Goal: Task Accomplishment & Management: Use online tool/utility

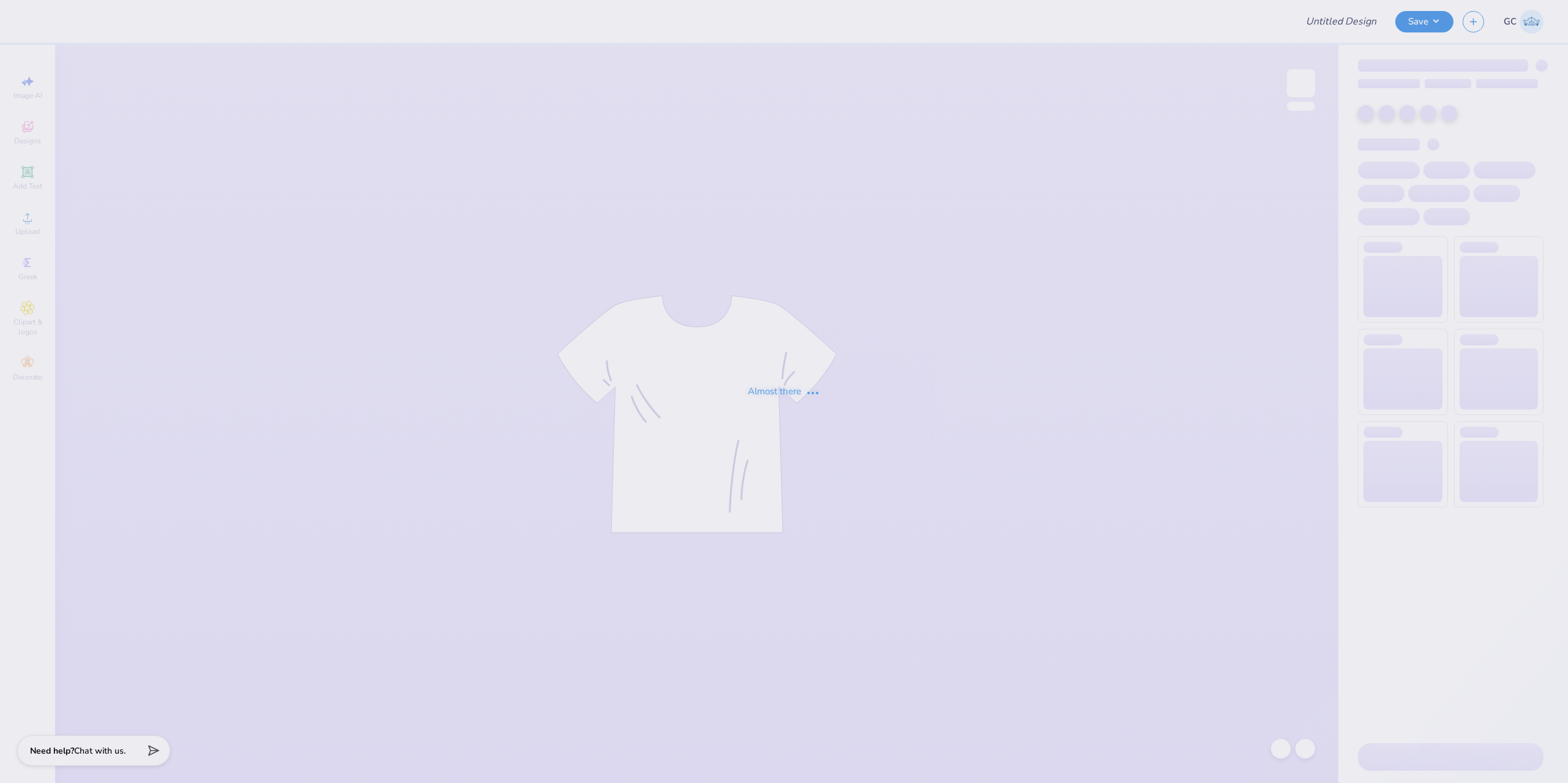
type input "dphie bid day sweatpants"
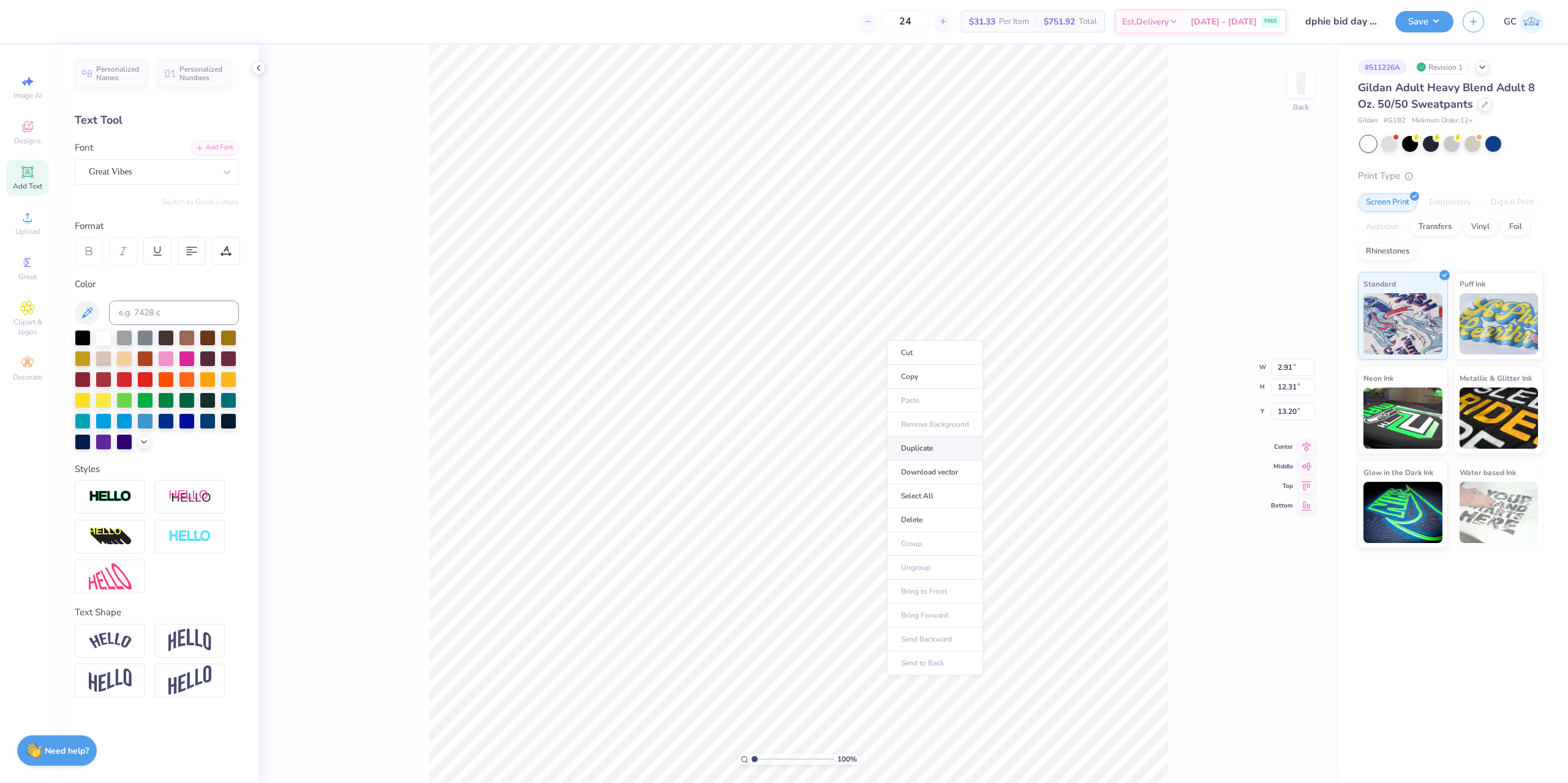
click at [927, 442] on li "Duplicate" at bounding box center [934, 448] width 96 height 24
type input "13.57"
type input "0.90"
type input "3.81"
type input "22.08"
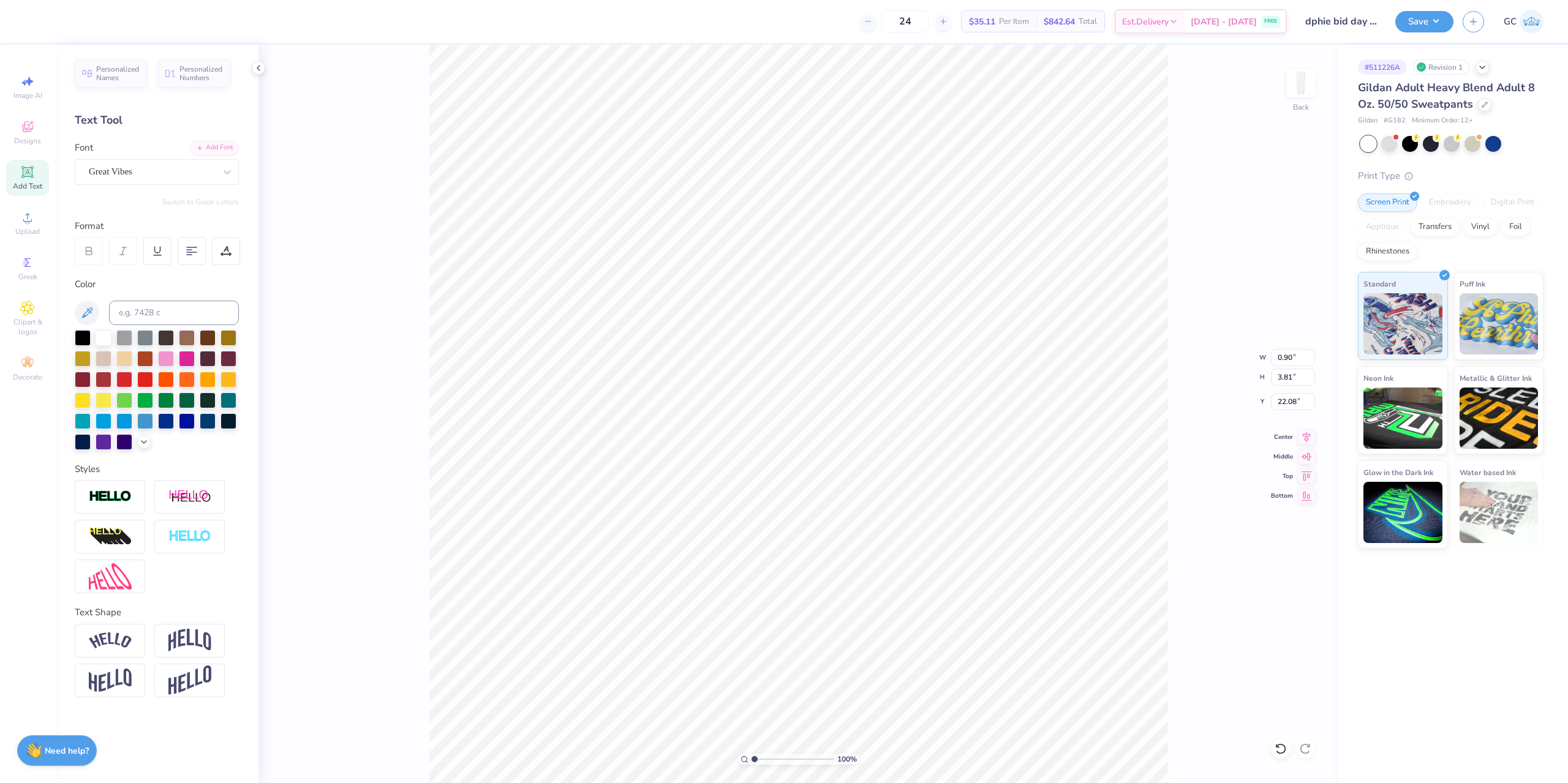
type input "3.80"
type input "0.95"
type input "16.54"
type input "2.91"
type input "12.31"
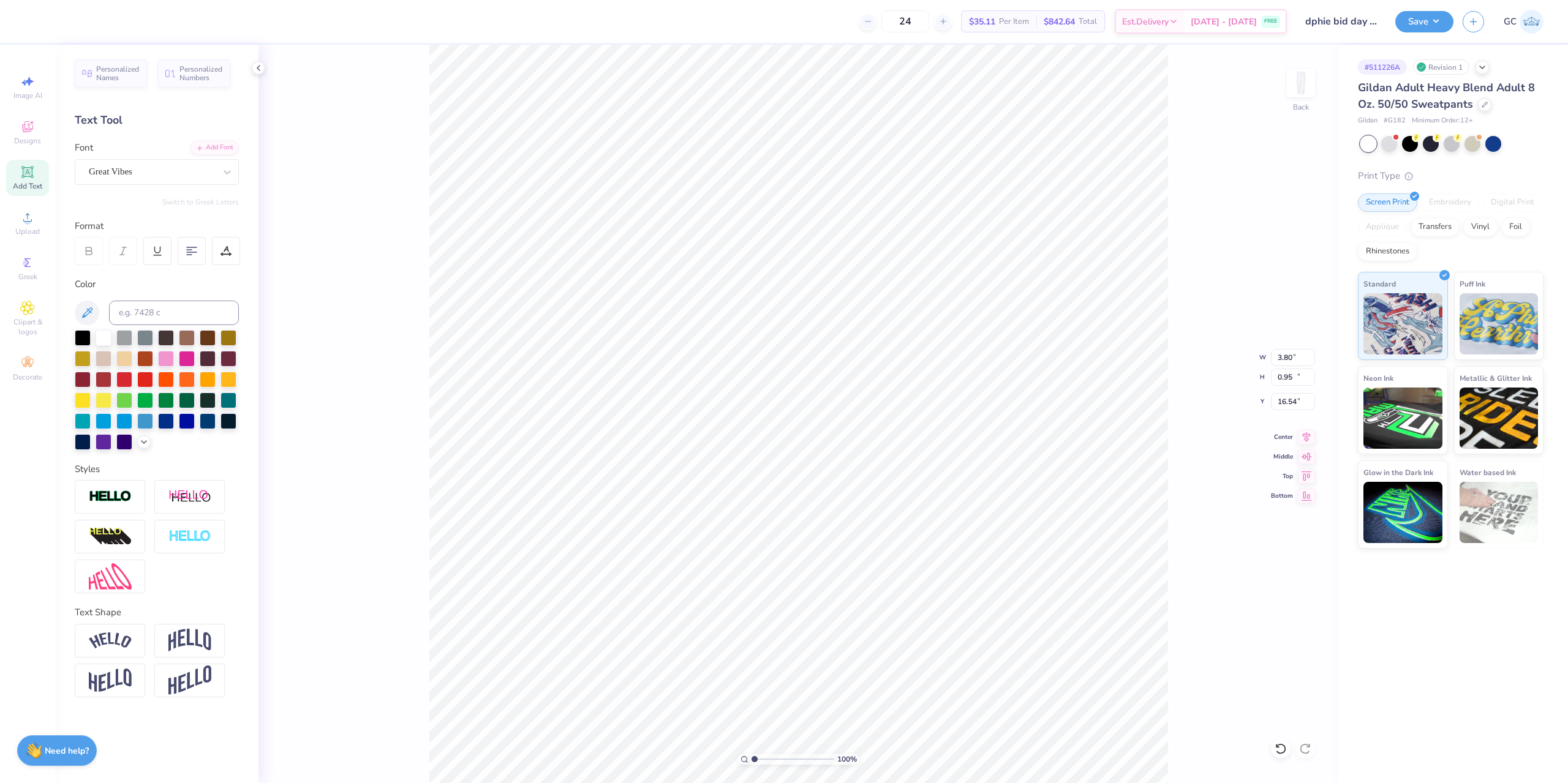
type input "13.20"
click at [1292, 376] on input "12.31" at bounding box center [1292, 377] width 44 height 17
type input "12.30"
type input "3.80"
type input "0.95"
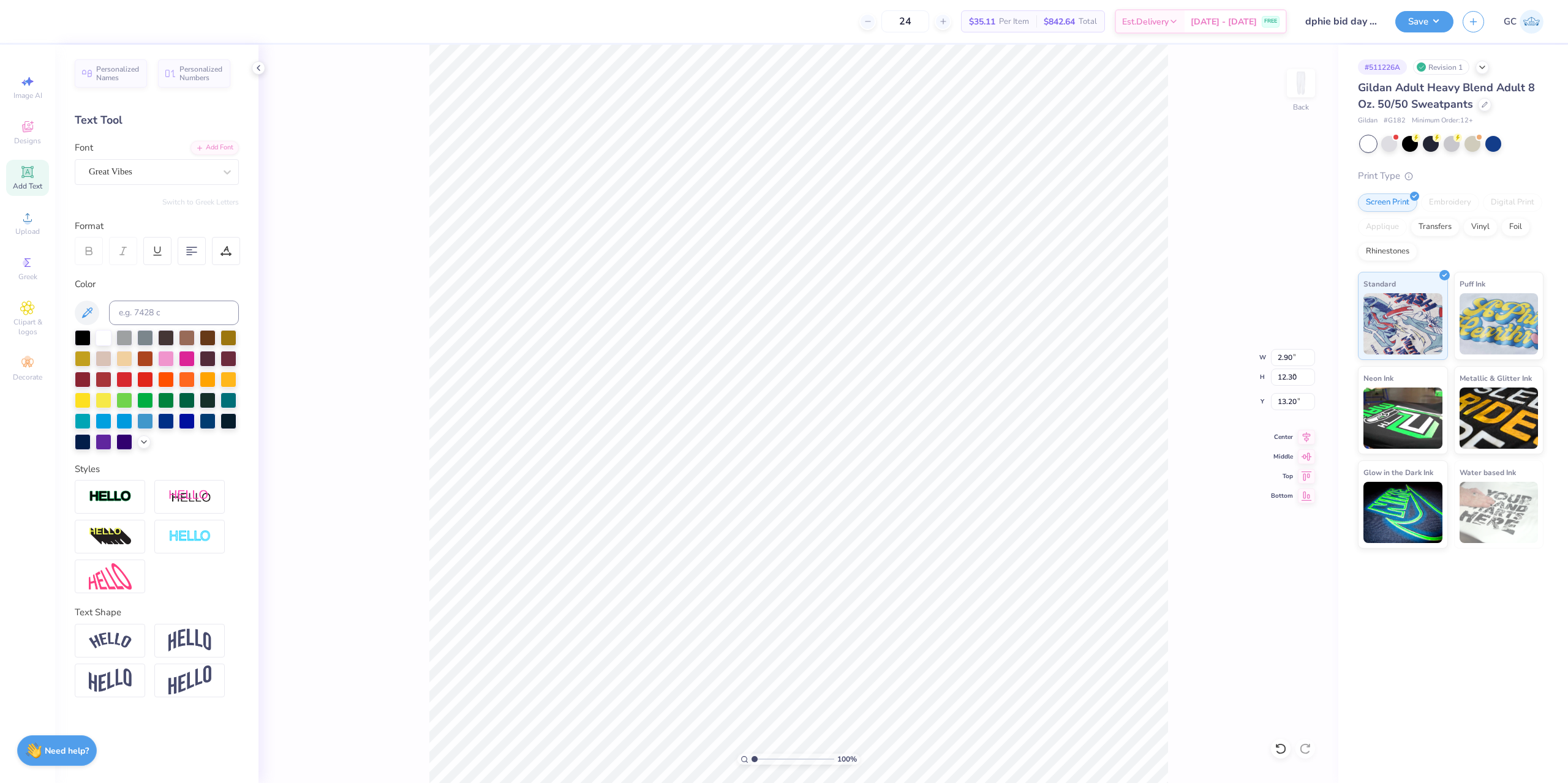
type input "16.54"
click at [232, 171] on icon at bounding box center [227, 172] width 12 height 12
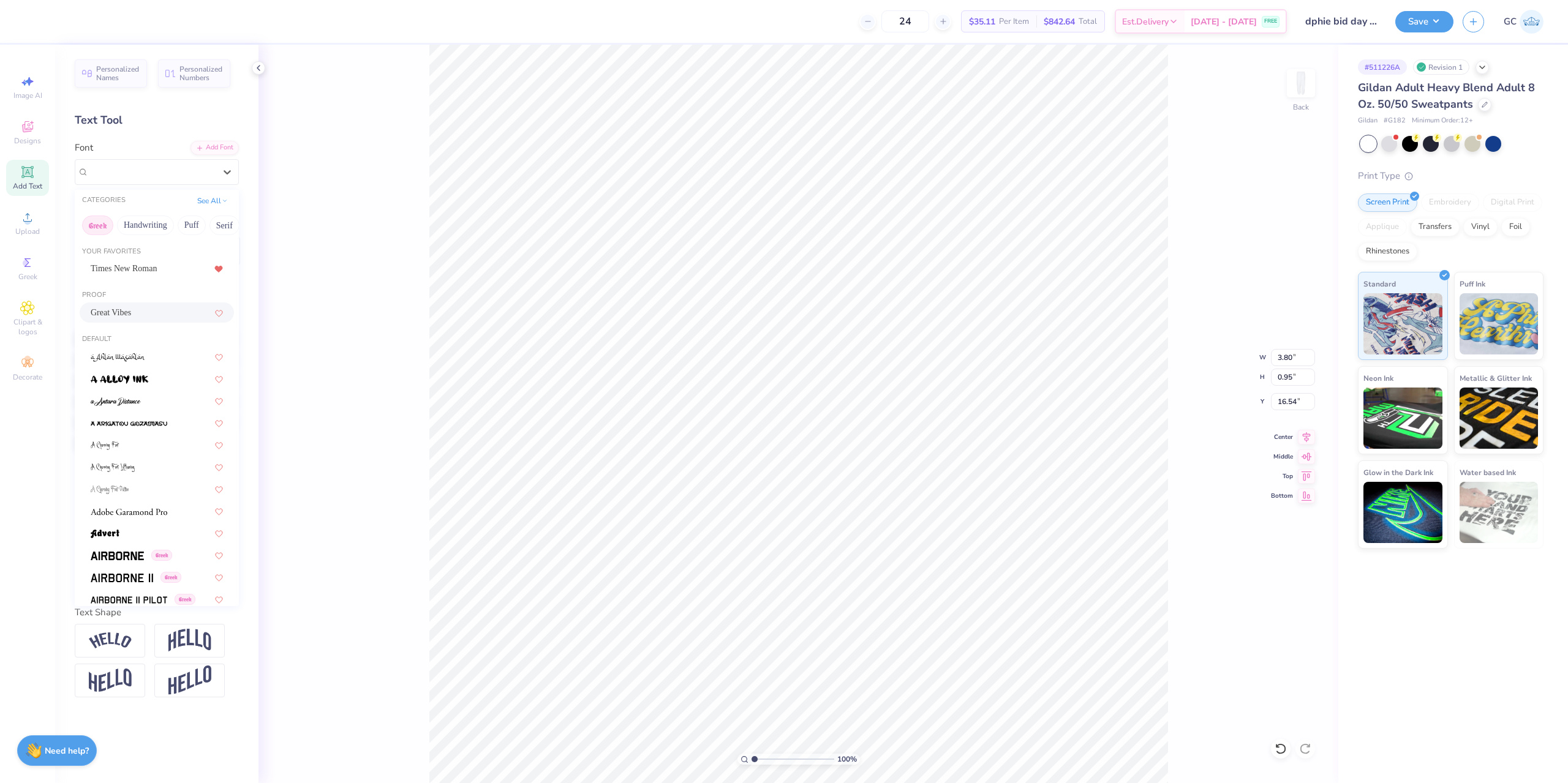
click at [91, 228] on button "Greek" at bounding box center [98, 225] width 32 height 20
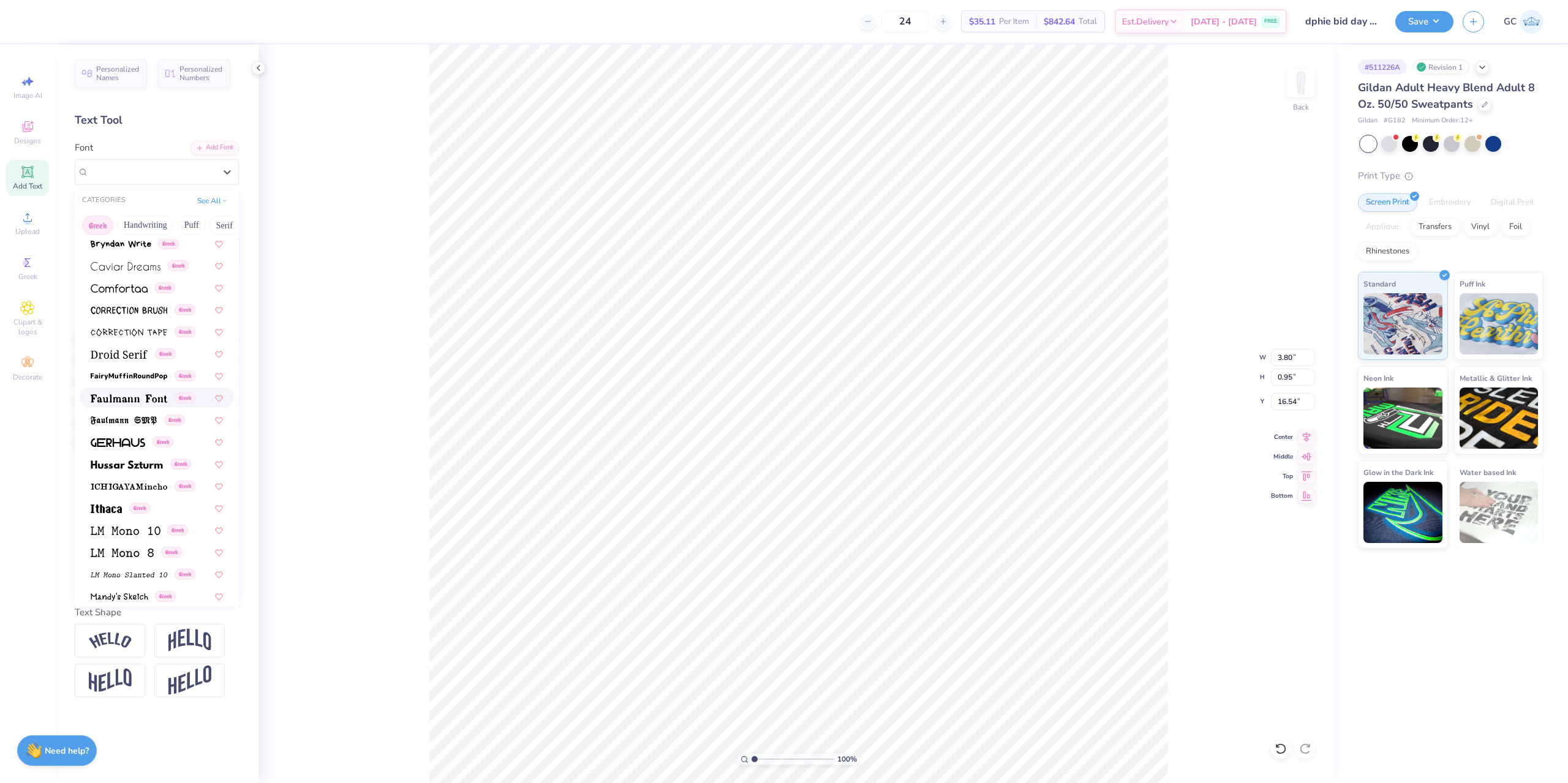
scroll to position [306, 0]
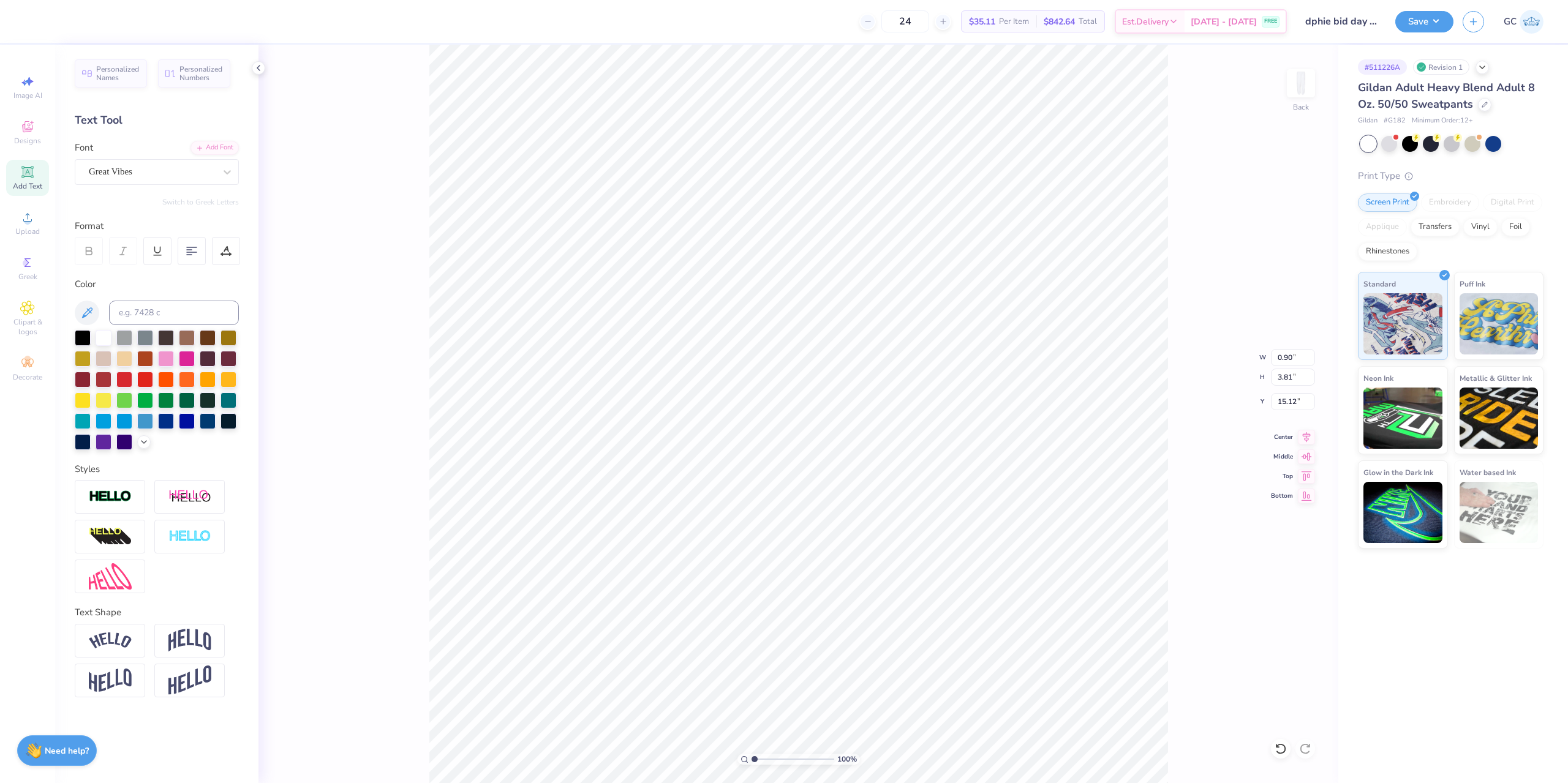
type input "0.90"
type input "3.81"
type input "15.12"
click at [954, 446] on li "Duplicate" at bounding box center [944, 445] width 96 height 24
type input "13.45"
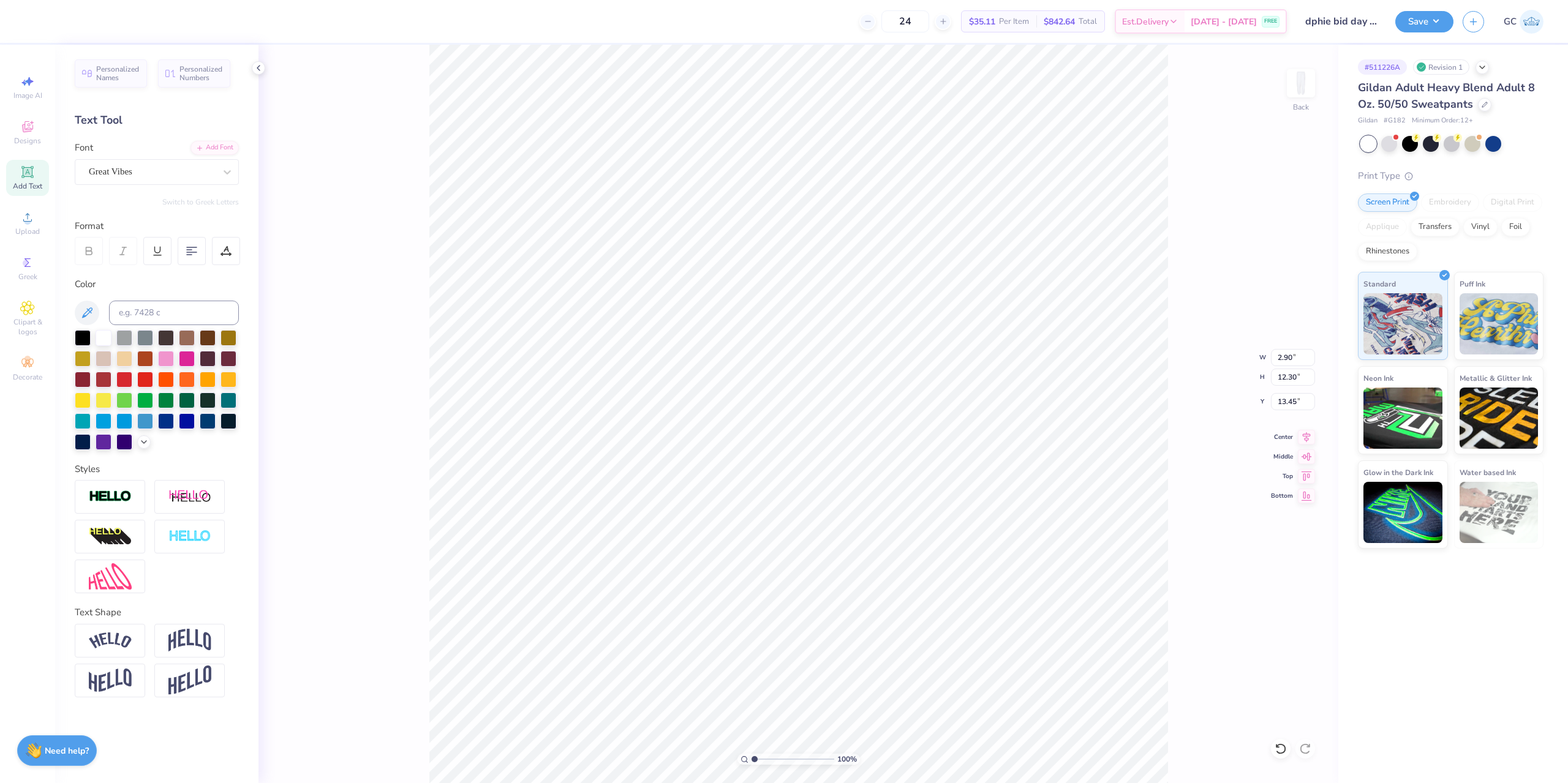
type input "2.91"
paste textarea "d"
type textarea "dphie"
type input "3.41"
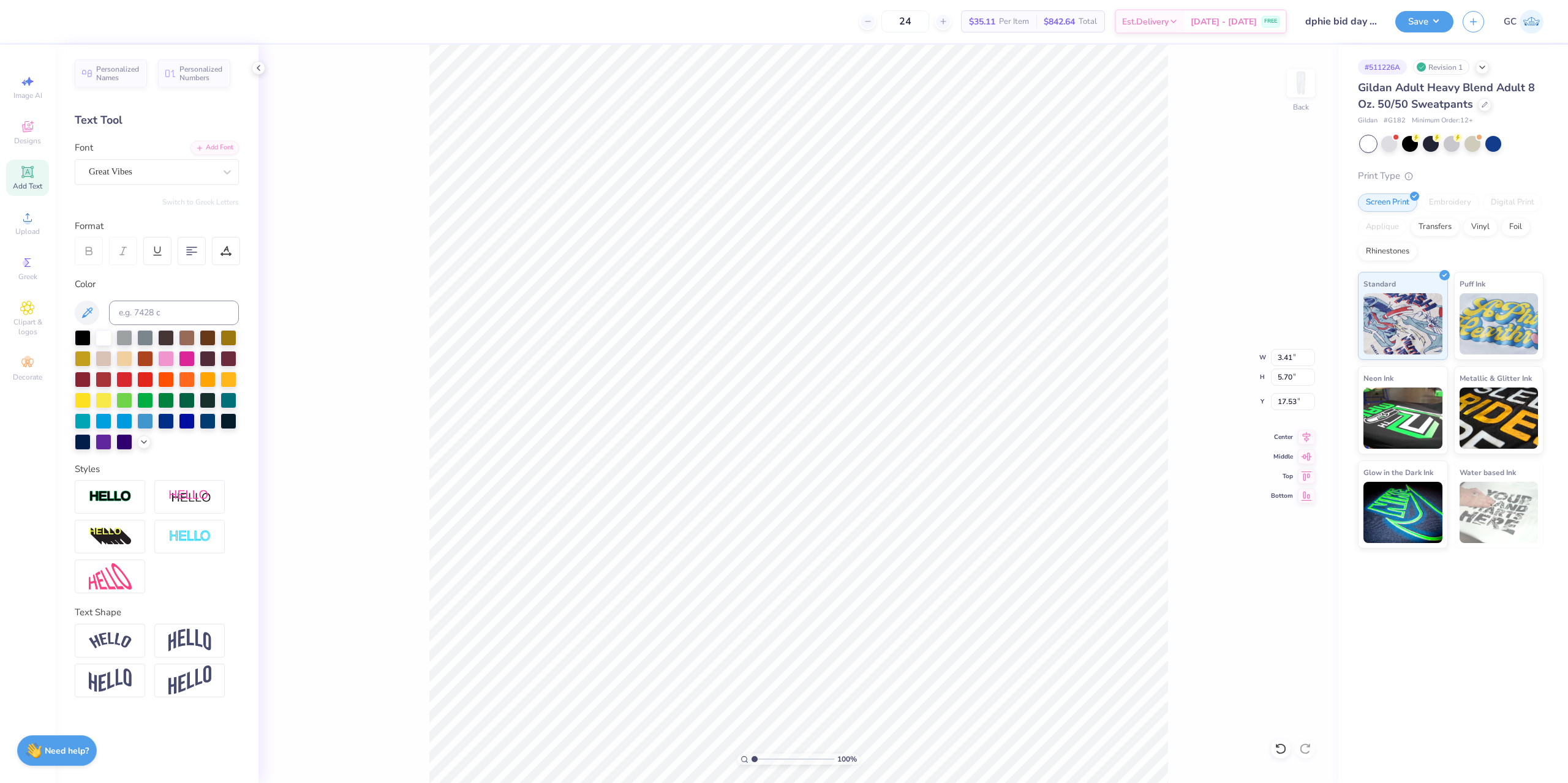
type input "5.70"
drag, startPoint x: 1279, startPoint y: 354, endPoint x: 1294, endPoint y: 354, distance: 15.0
click at [1294, 354] on input "3.41" at bounding box center [1292, 358] width 44 height 17
type input "3.00"
type input "5.01"
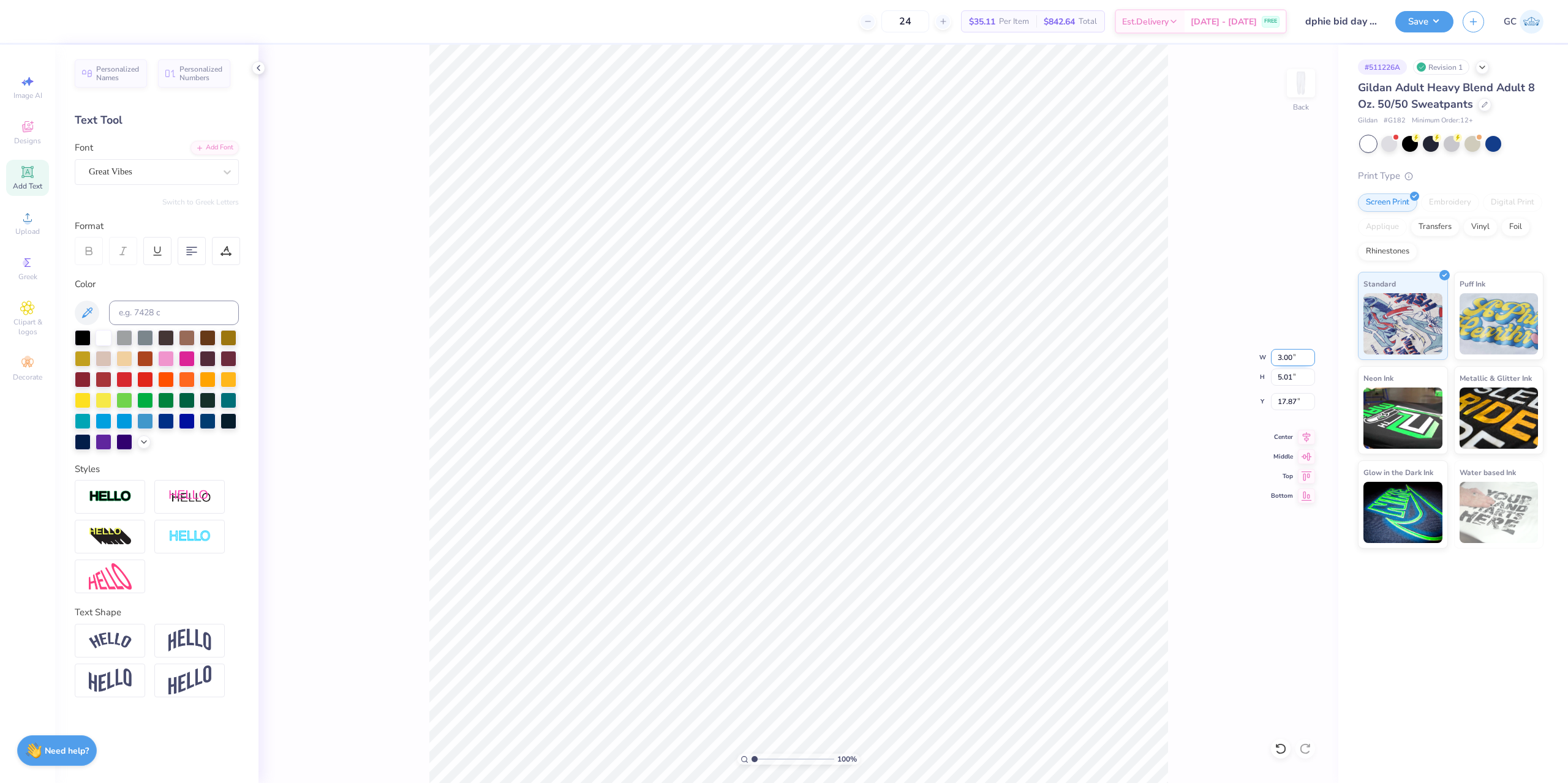
type input "15.99"
type textarea "asdas"
click at [215, 175] on div "Great Vibes" at bounding box center [152, 171] width 128 height 19
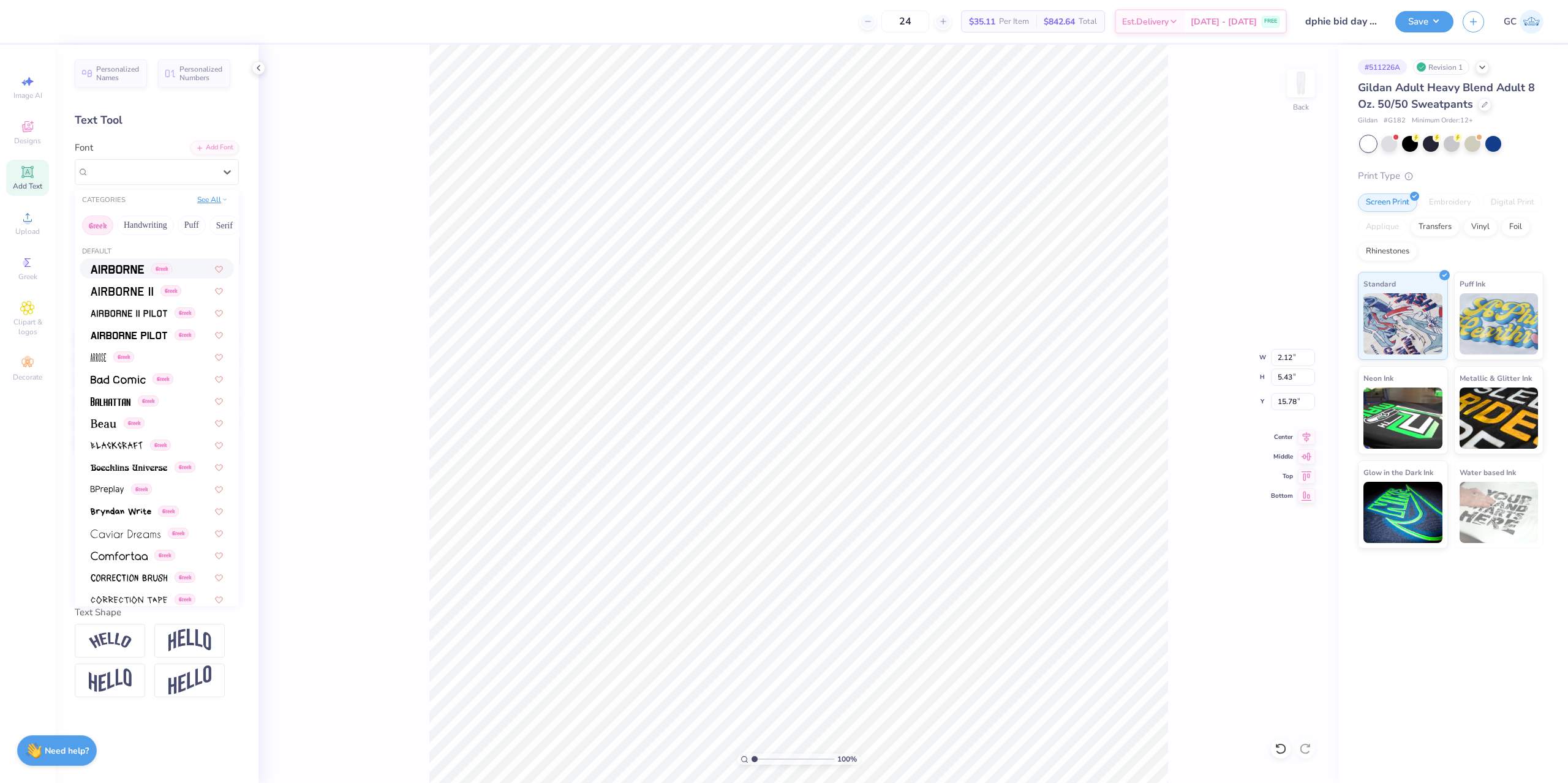
click at [220, 198] on button "See All" at bounding box center [213, 199] width 38 height 12
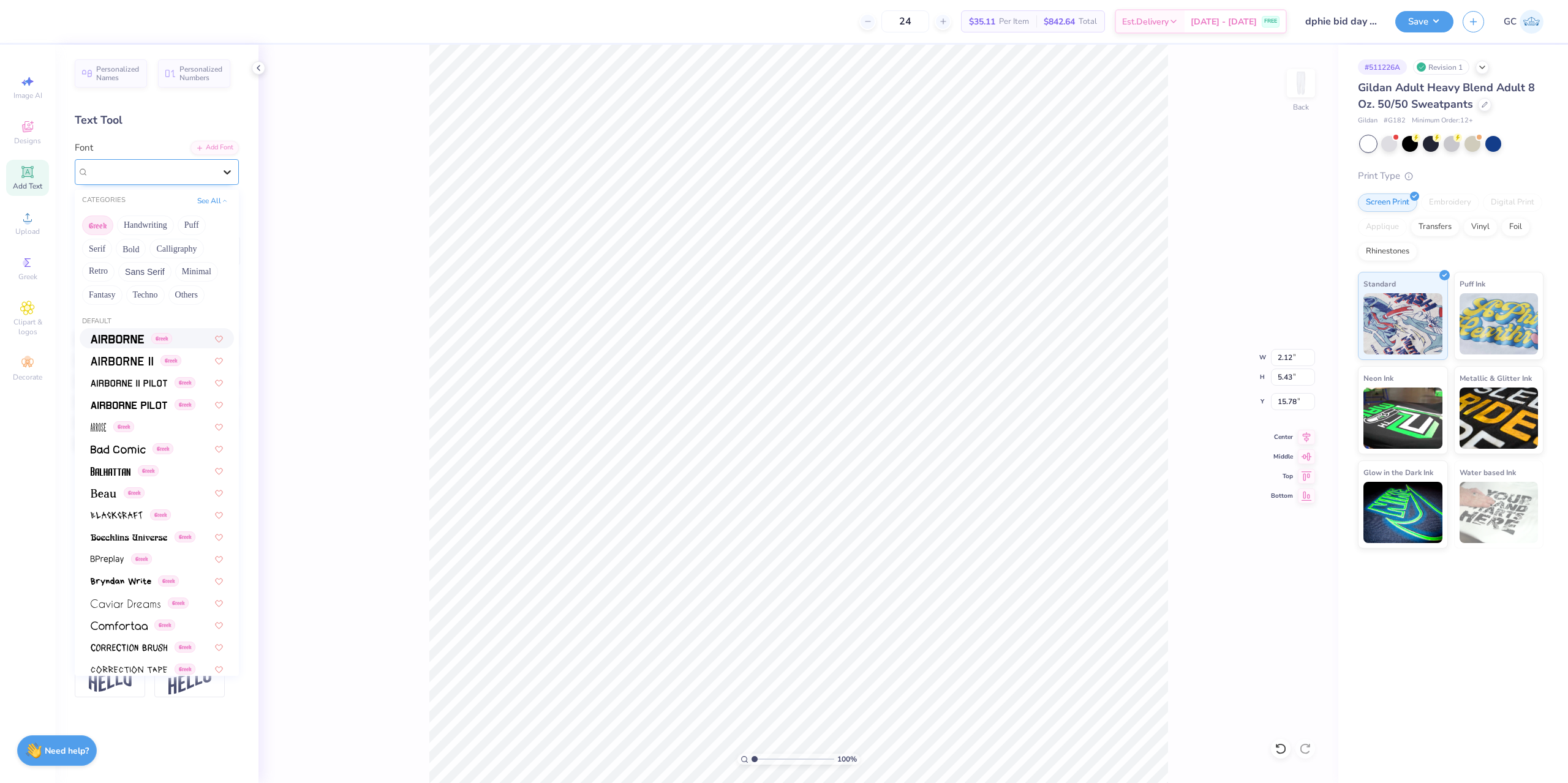
click at [221, 182] on div at bounding box center [227, 172] width 22 height 22
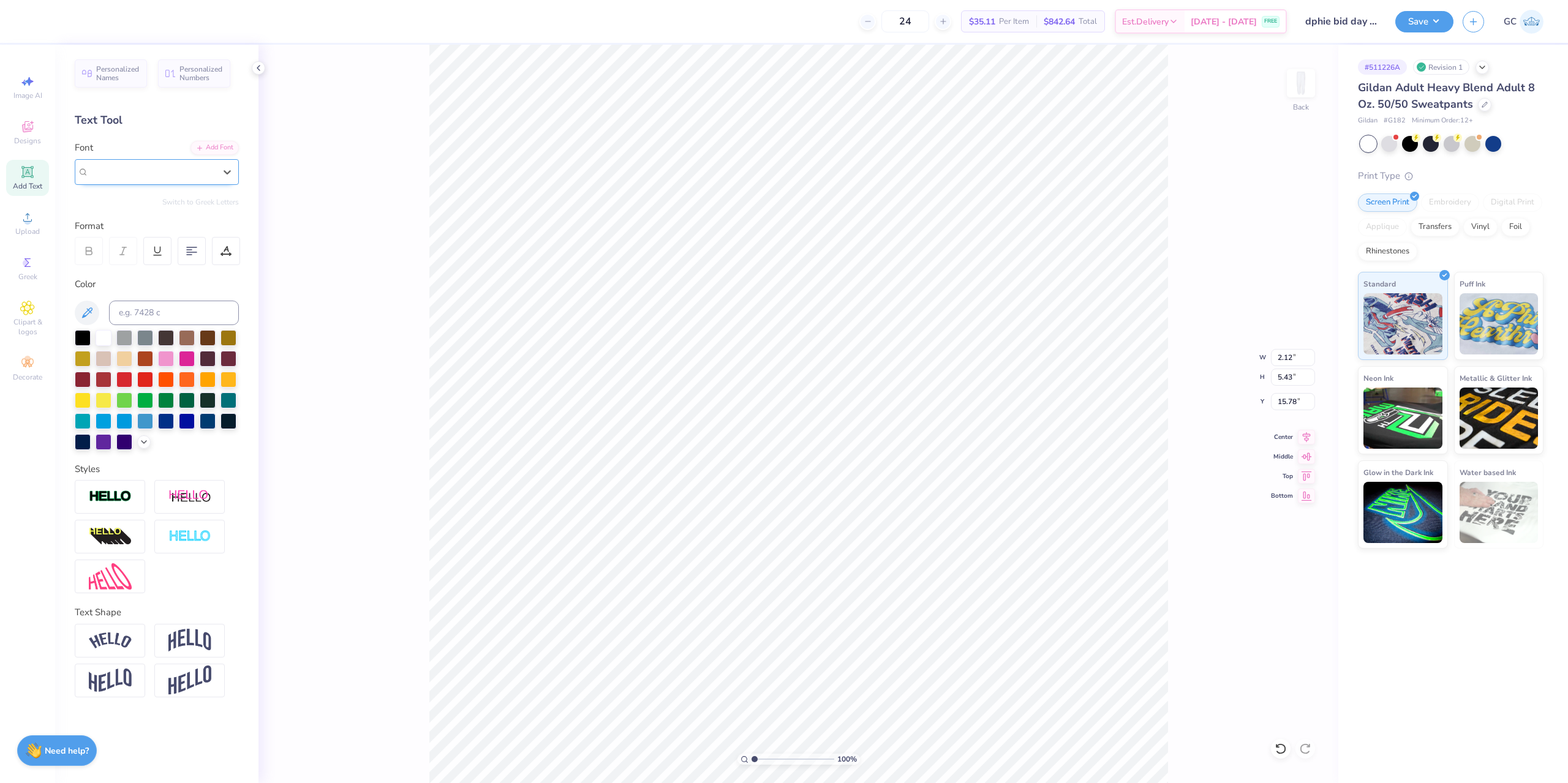
click at [126, 166] on div "Great Vibes" at bounding box center [152, 172] width 126 height 14
type input "times"
click at [111, 225] on button "Greek" at bounding box center [98, 225] width 32 height 20
click at [222, 201] on icon at bounding box center [225, 199] width 6 height 6
click at [154, 173] on div at bounding box center [152, 171] width 128 height 19
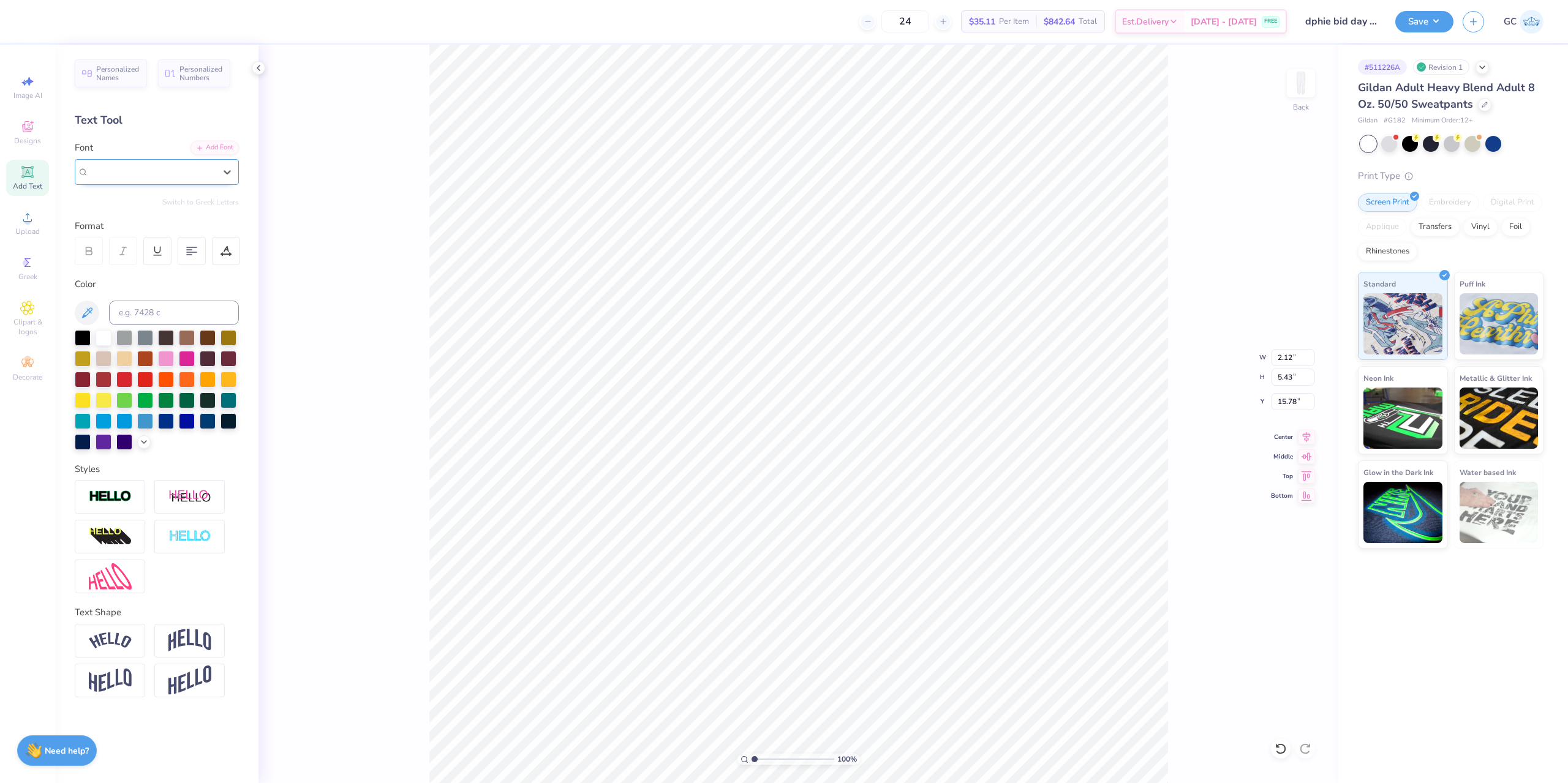
click at [154, 173] on div "Great Vibes" at bounding box center [152, 172] width 126 height 14
click at [149, 267] on span "Times New Roman" at bounding box center [123, 269] width 66 height 13
type input "times"
type input "2.41"
type input "7.11"
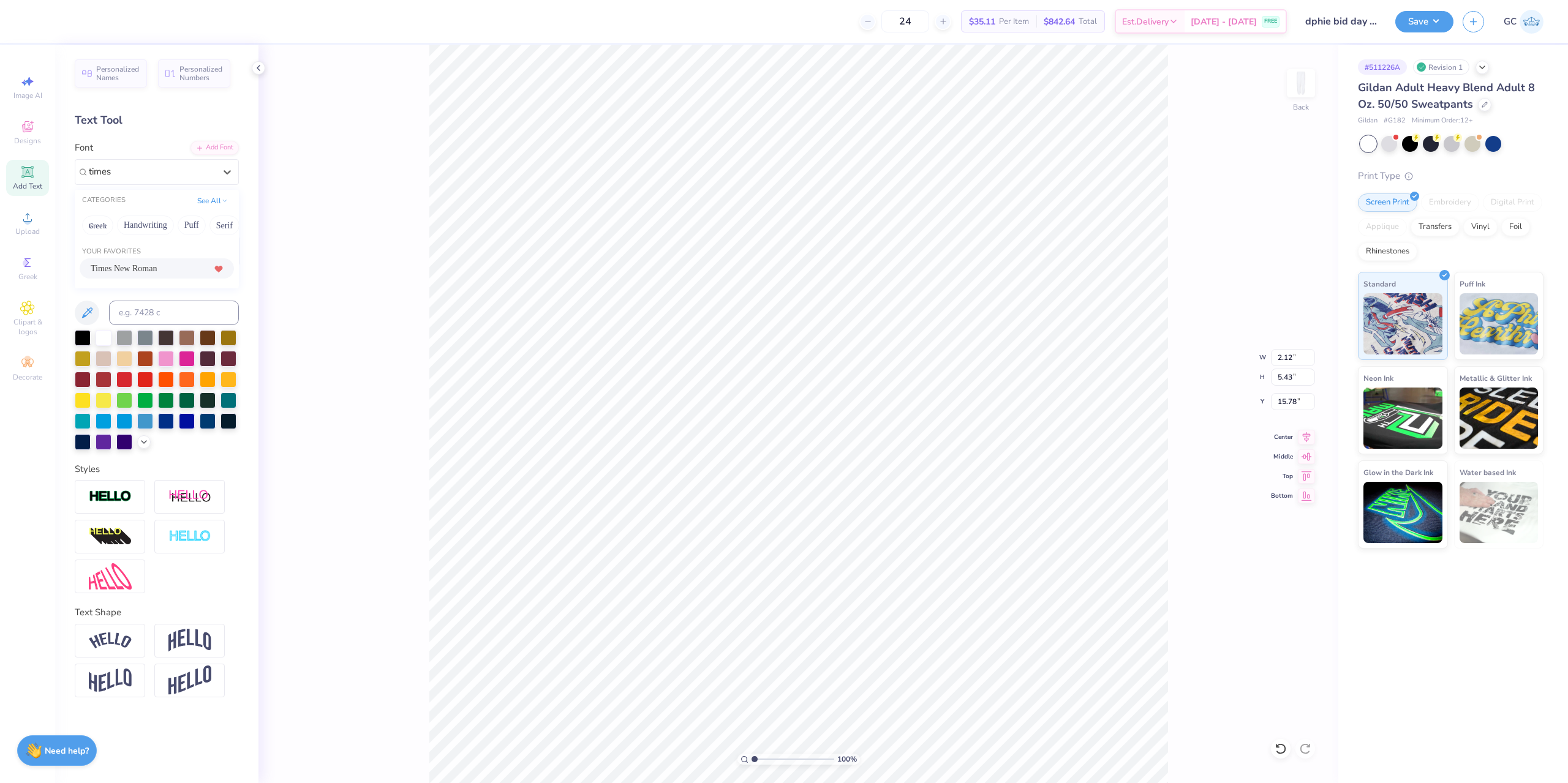
type input "14.92"
paste textarea "ΔΦΕ"
type textarea "ΔΦΕ"
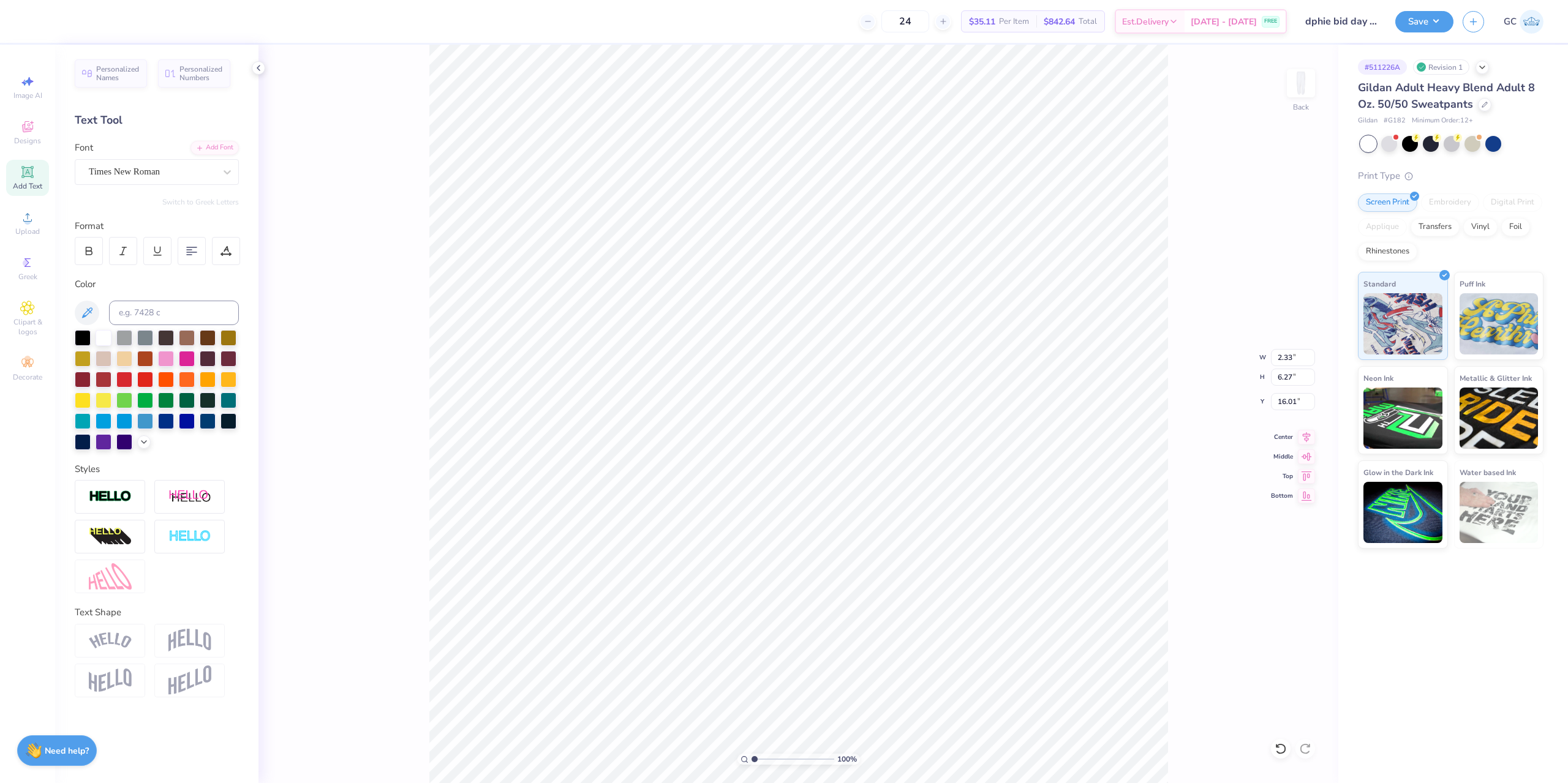
type input "16.01"
paste textarea "ΔΦΕ"
type textarea "ΔΦΕ"
click at [222, 174] on icon at bounding box center [227, 172] width 12 height 12
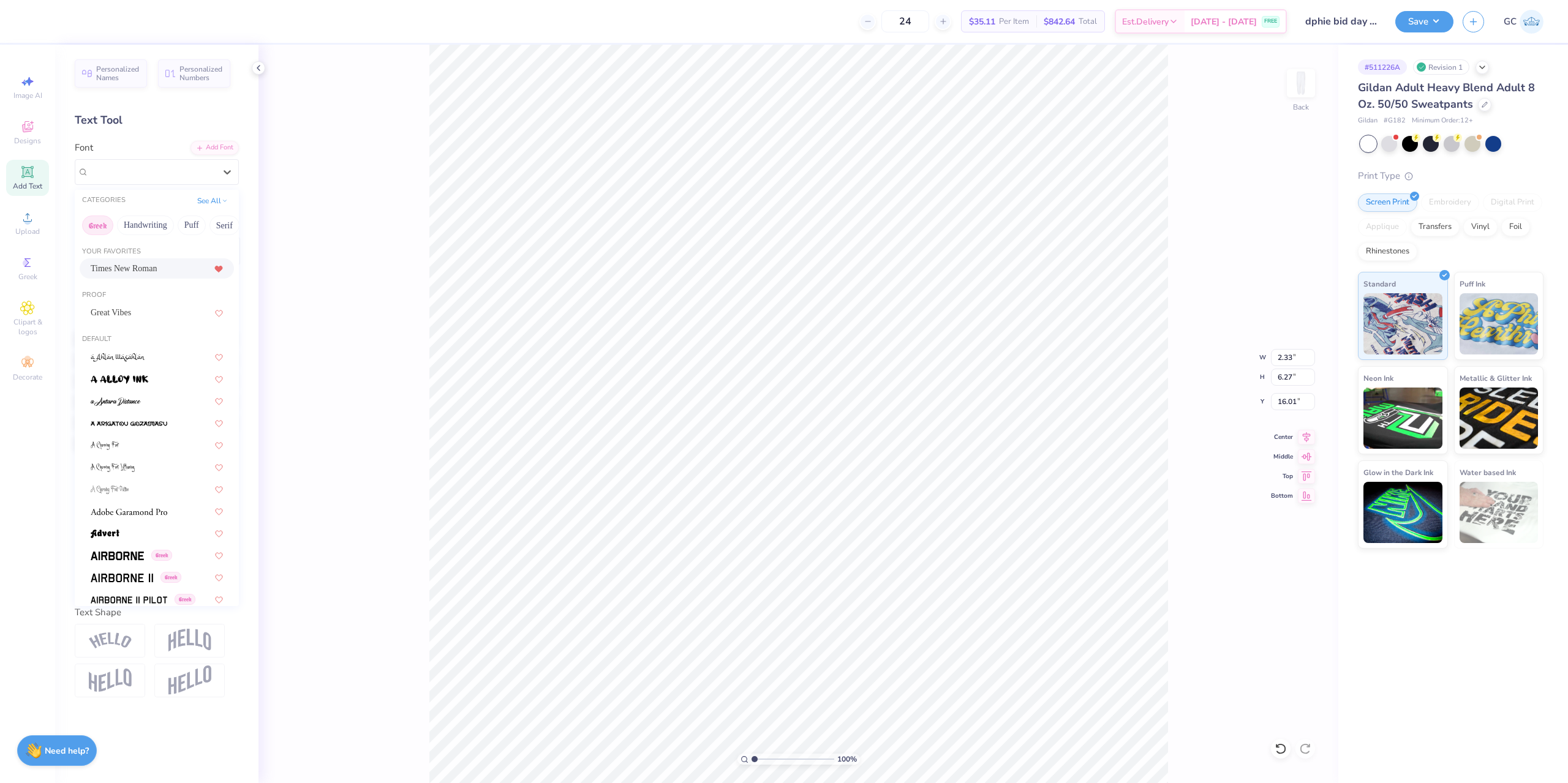
click at [94, 226] on button "Greek" at bounding box center [98, 225] width 32 height 20
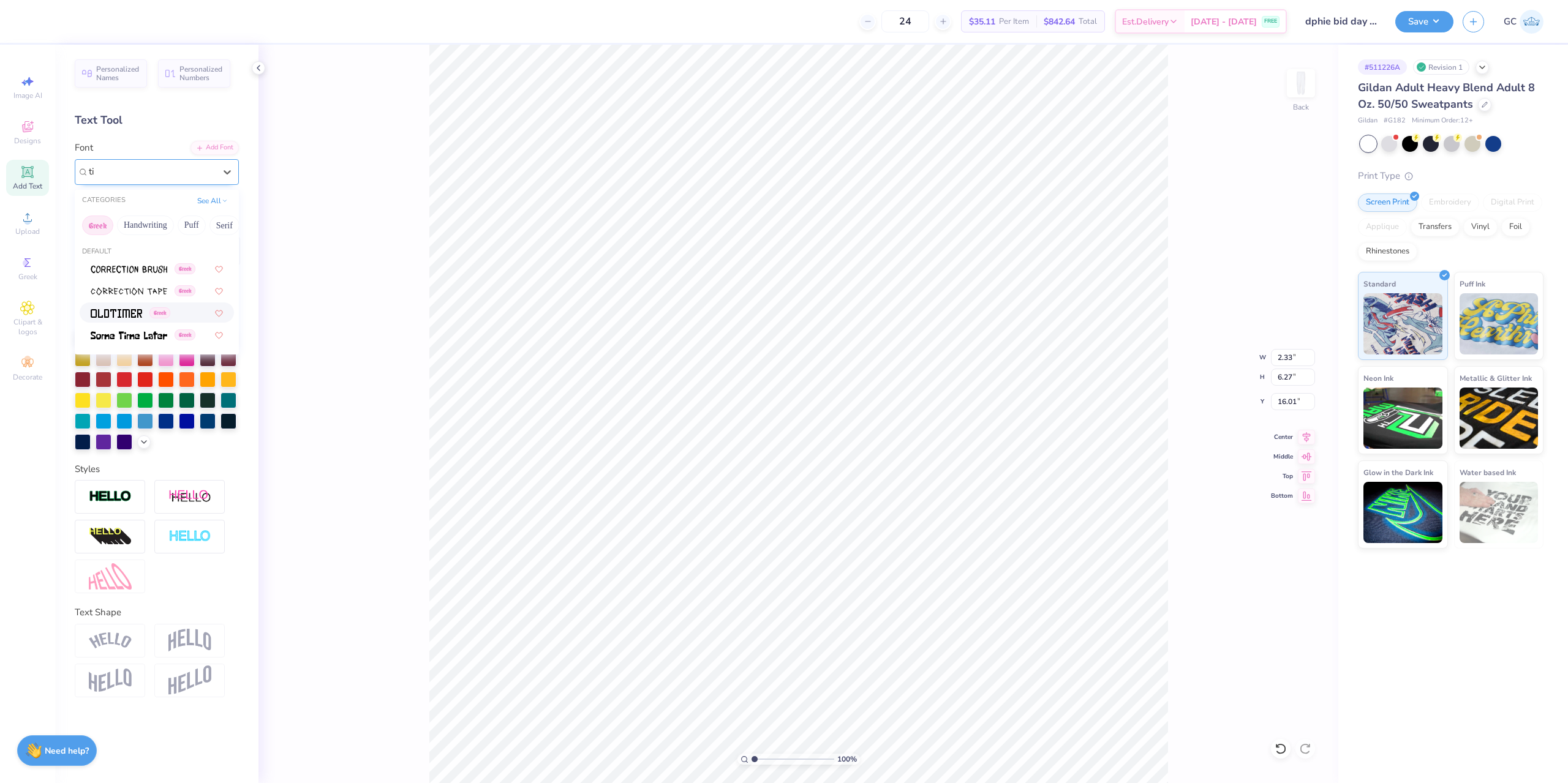
type input "t"
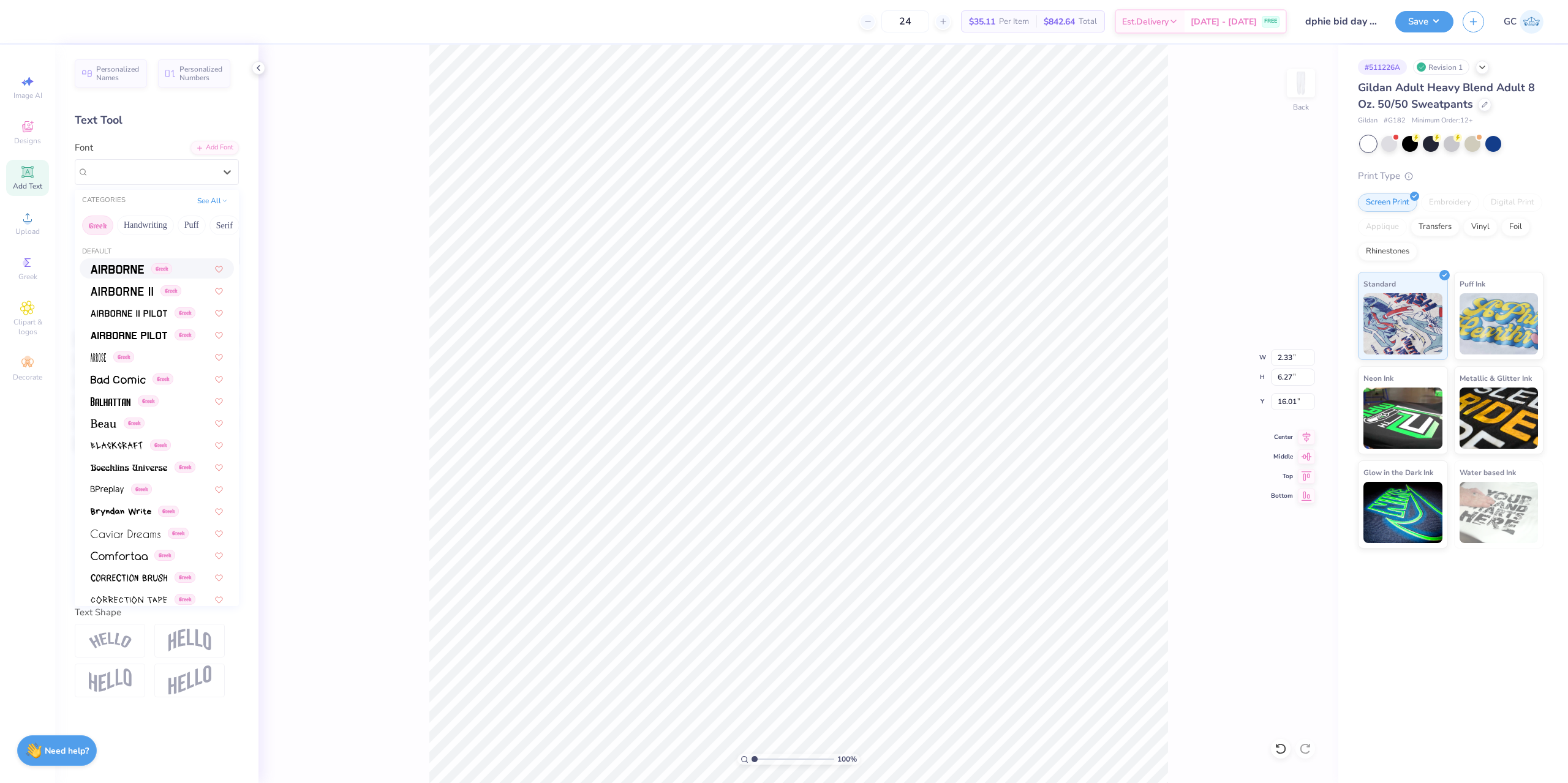
click at [120, 266] on img at bounding box center [117, 269] width 53 height 8
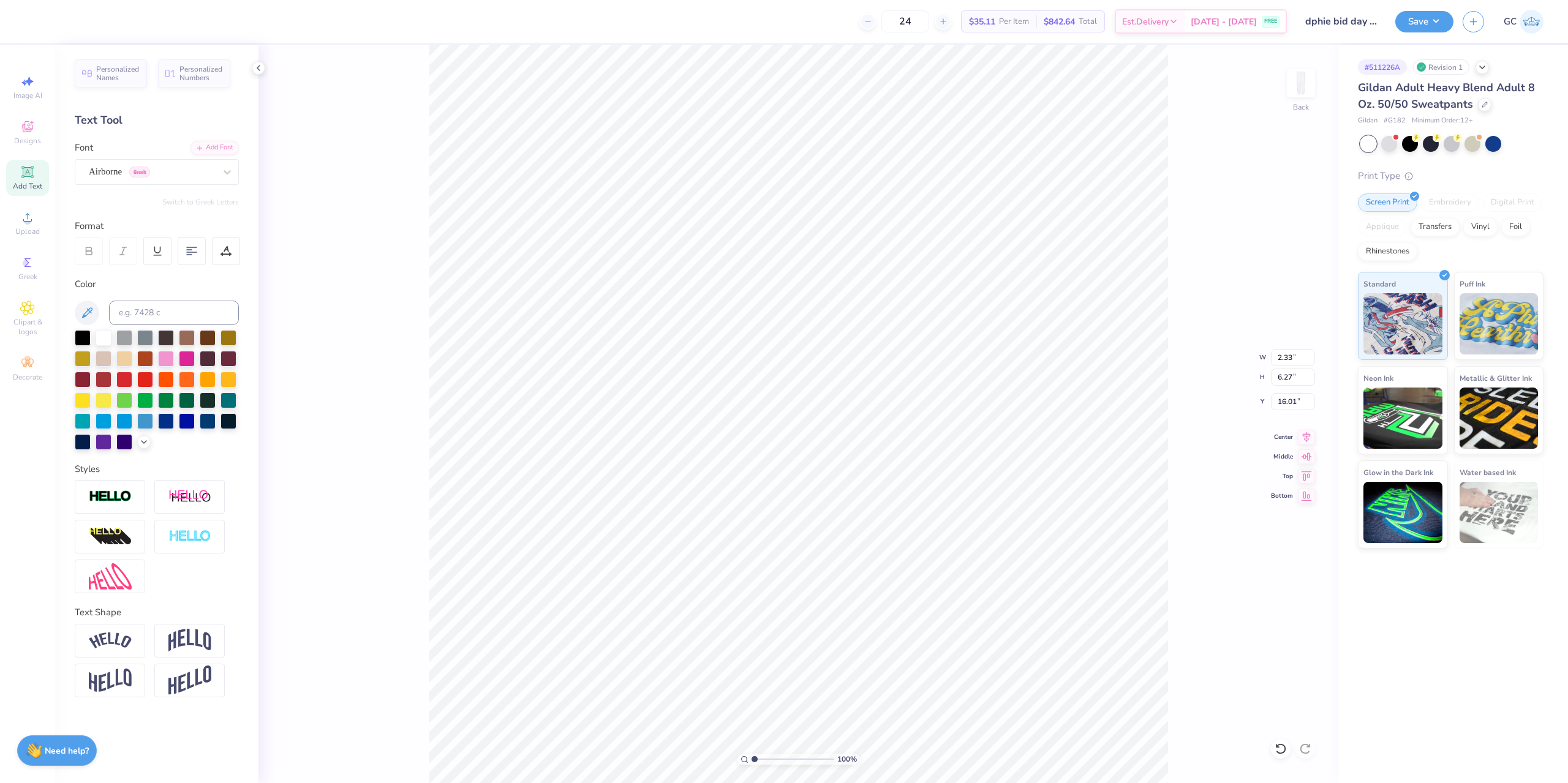
type input "2.49"
type input "5.75"
type input "16.25"
click at [216, 203] on button "Switch to Greek Letters" at bounding box center [200, 202] width 76 height 10
type input "6.14"
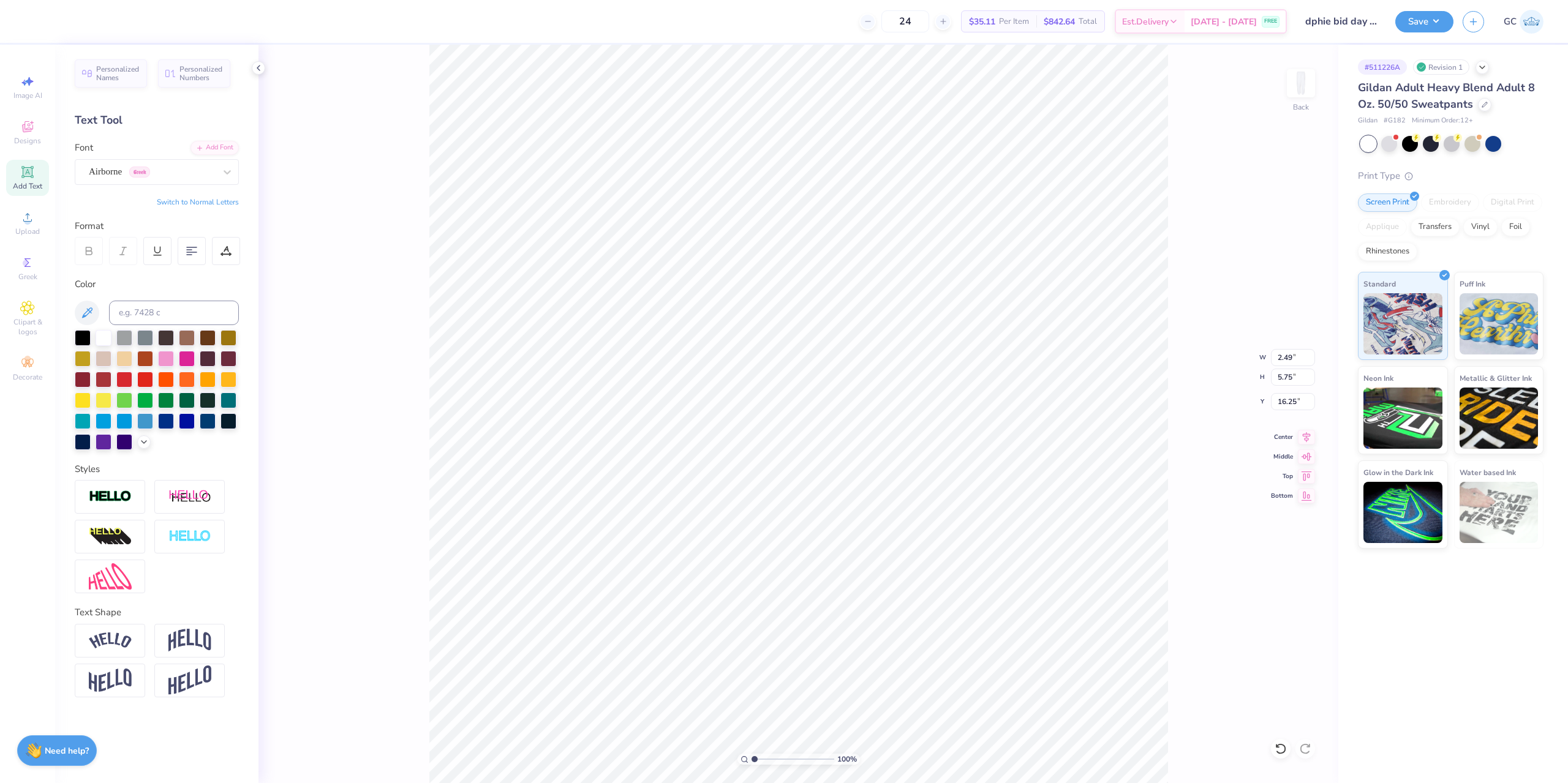
type input "16.05"
type input "16.28"
click at [156, 161] on div "Airborne Greek" at bounding box center [156, 172] width 164 height 26
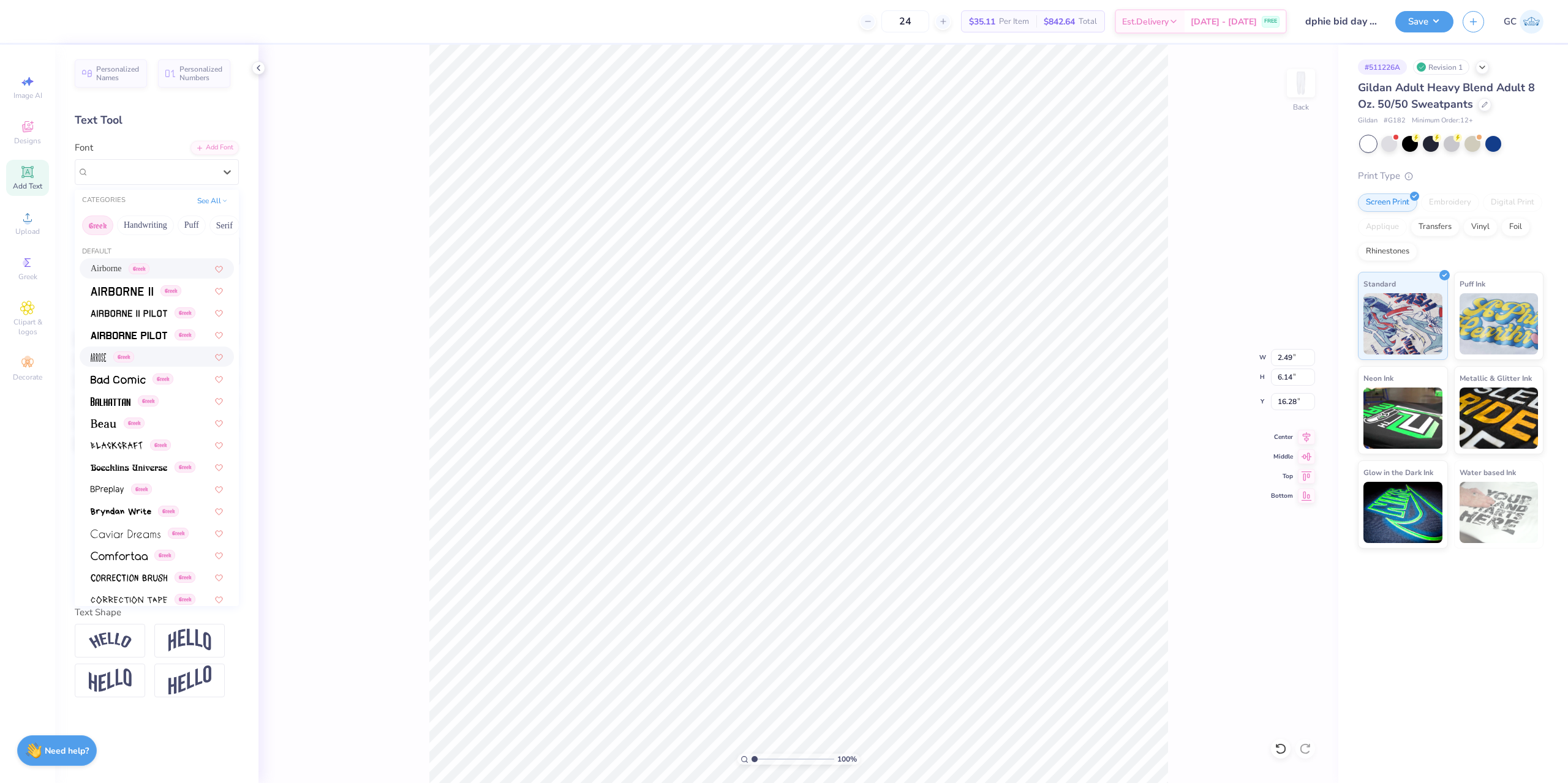
click at [146, 353] on div "Greek" at bounding box center [156, 356] width 133 height 13
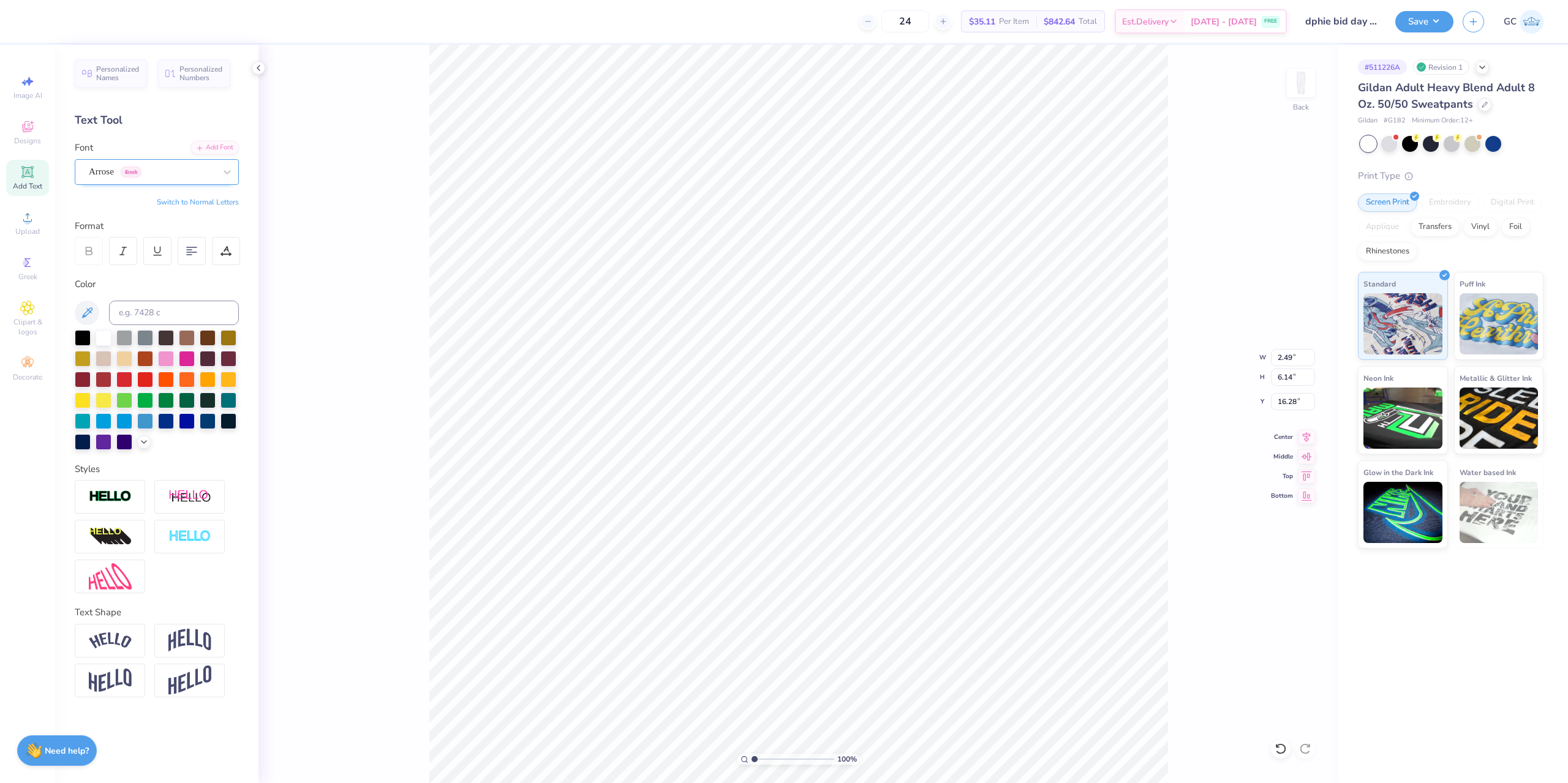
type input "3.10"
type input "2.85"
type input "17.93"
click at [188, 175] on div "Arrose Greek" at bounding box center [152, 171] width 128 height 19
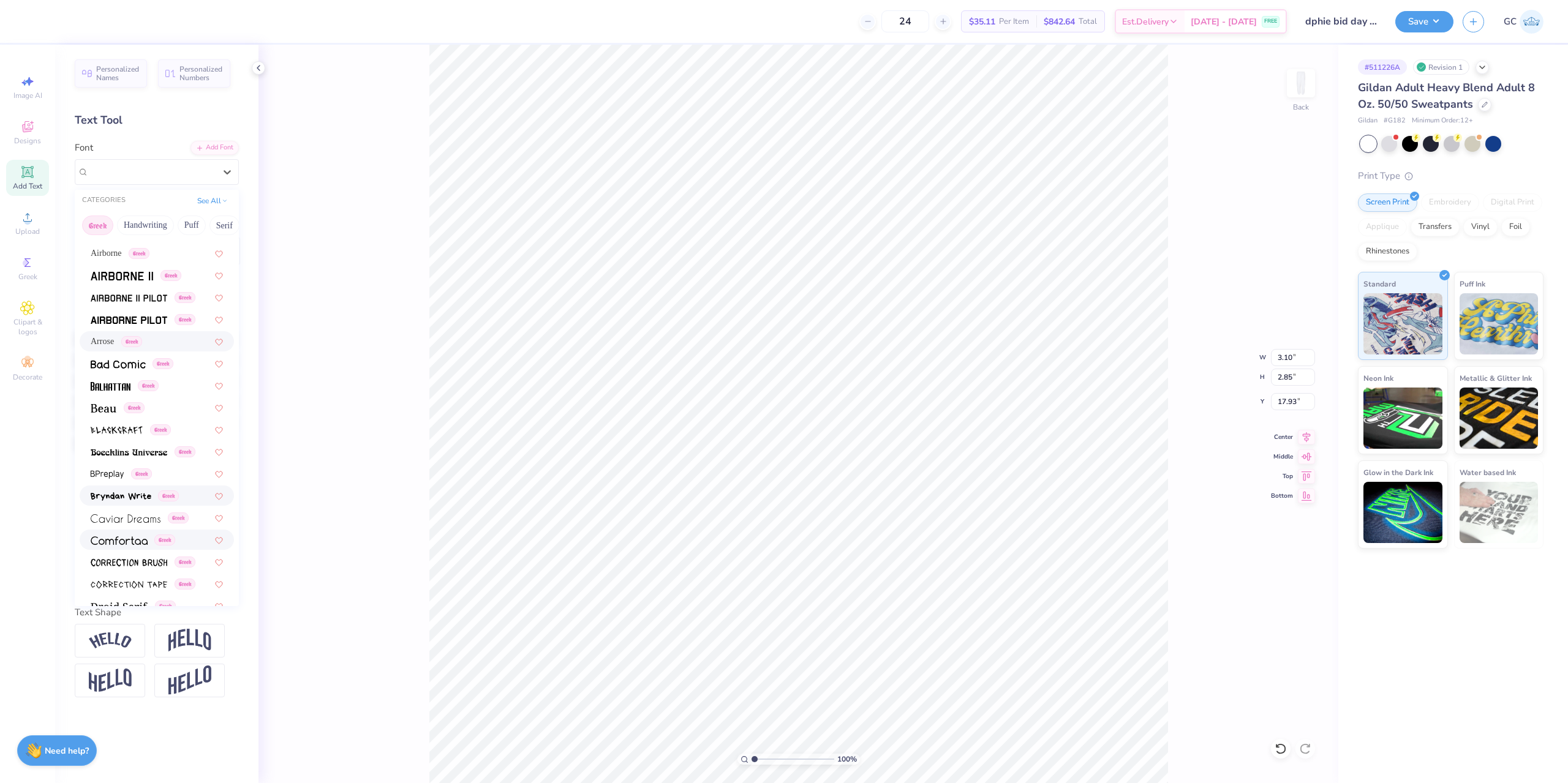
scroll to position [61, 0]
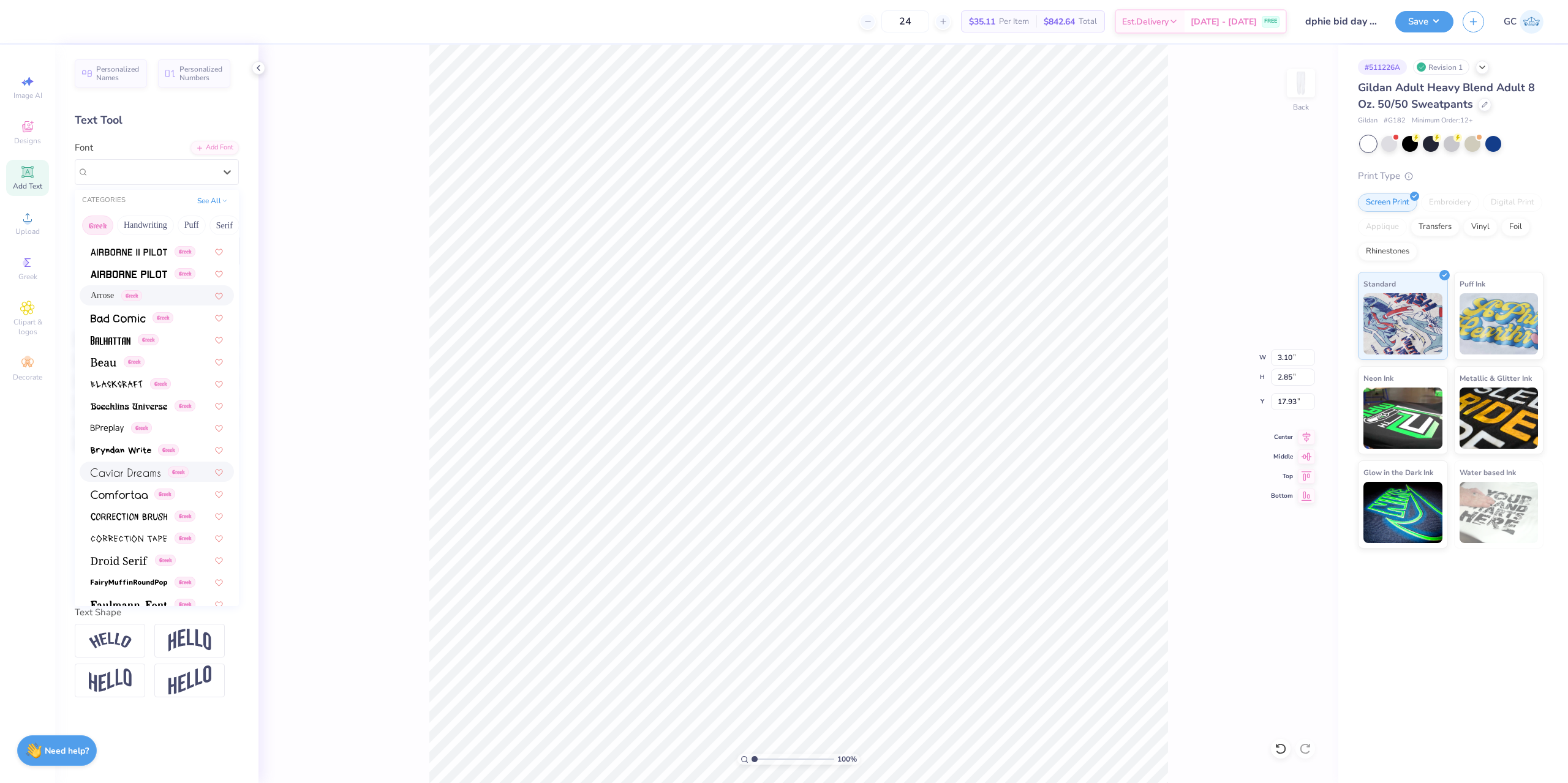
click at [192, 472] on div "Greek" at bounding box center [156, 471] width 133 height 13
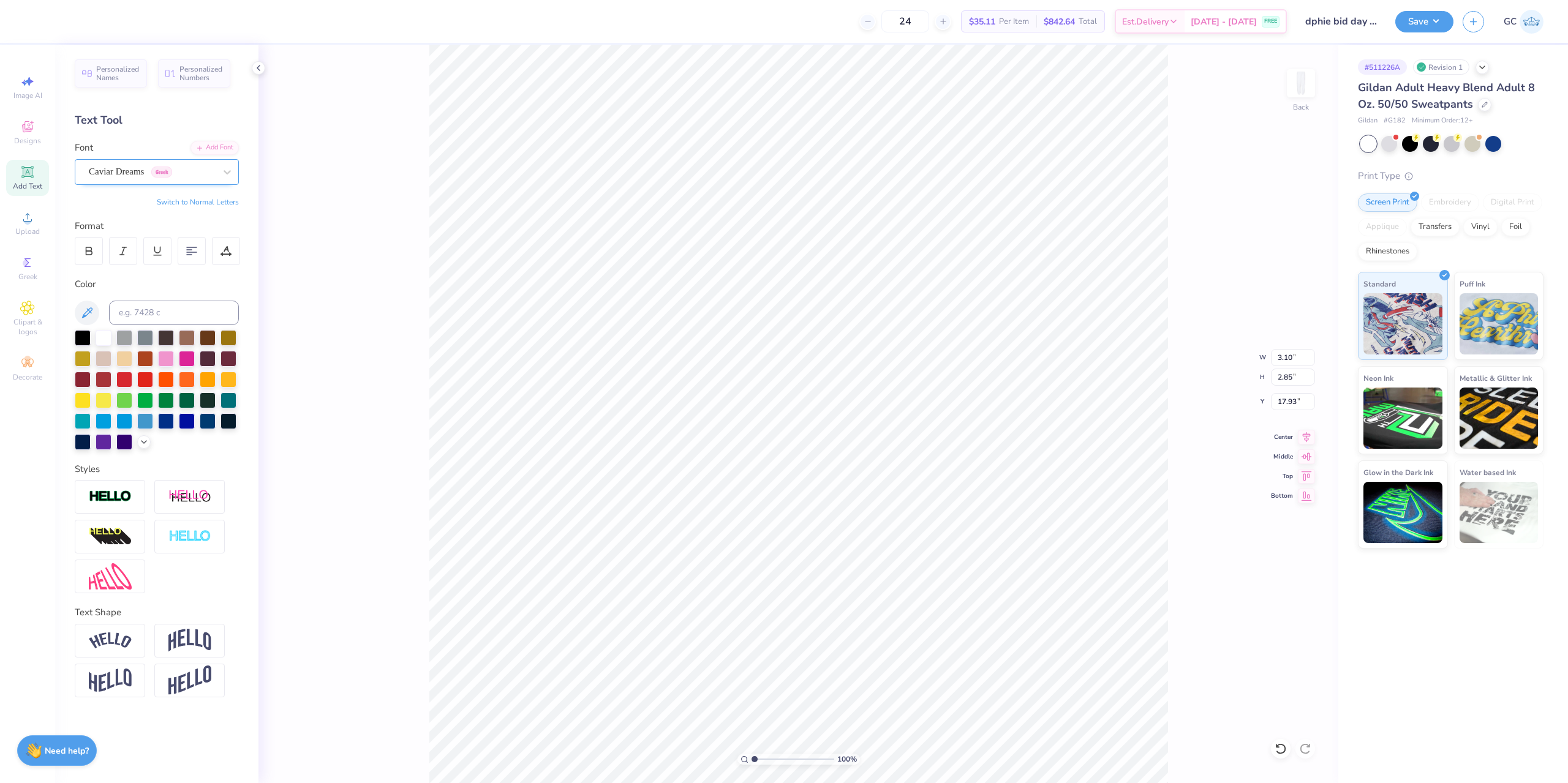
type input "2.66"
type input "6.54"
type input "16.08"
click at [227, 170] on icon at bounding box center [227, 172] width 12 height 12
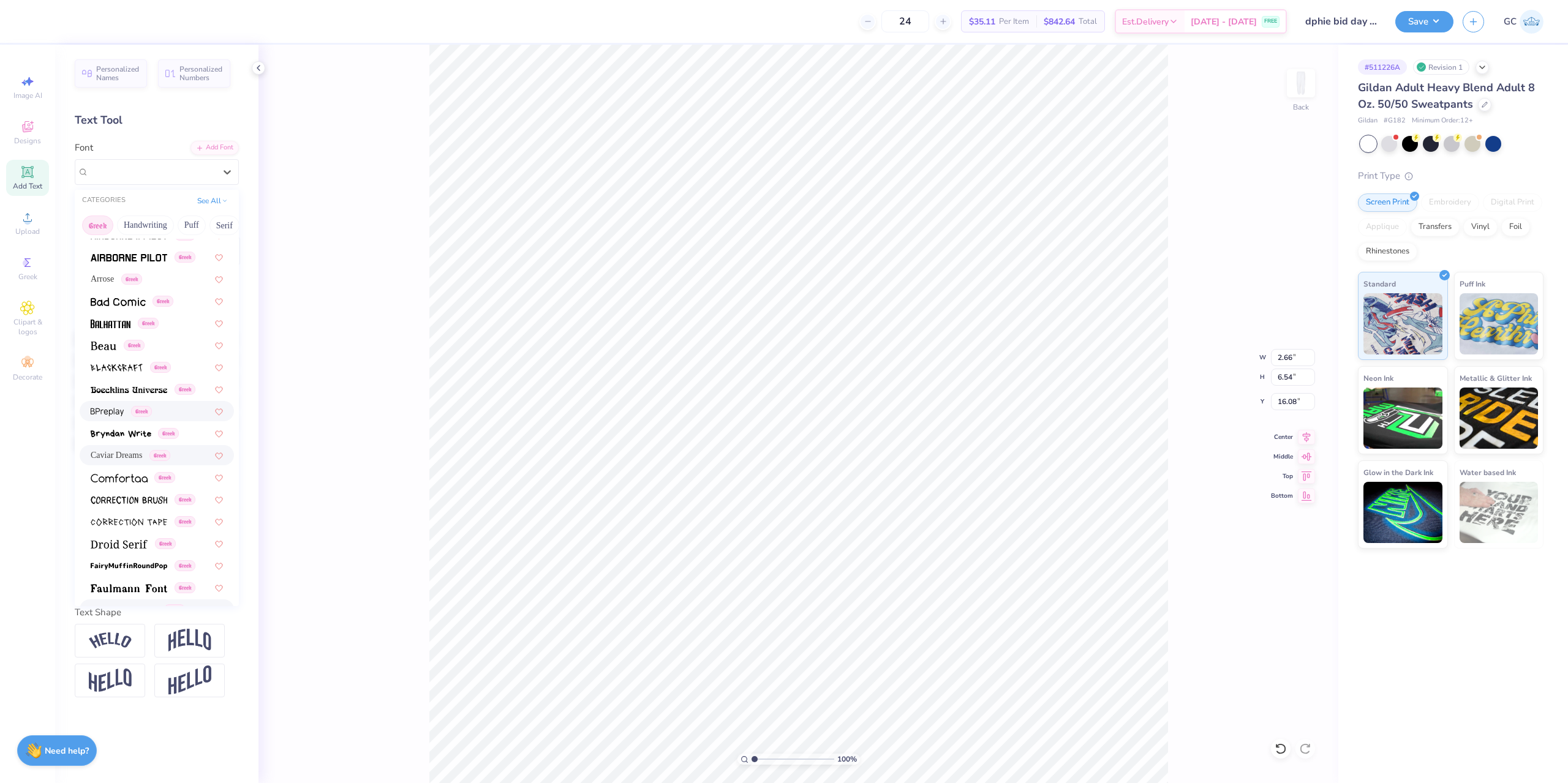
scroll to position [306, 0]
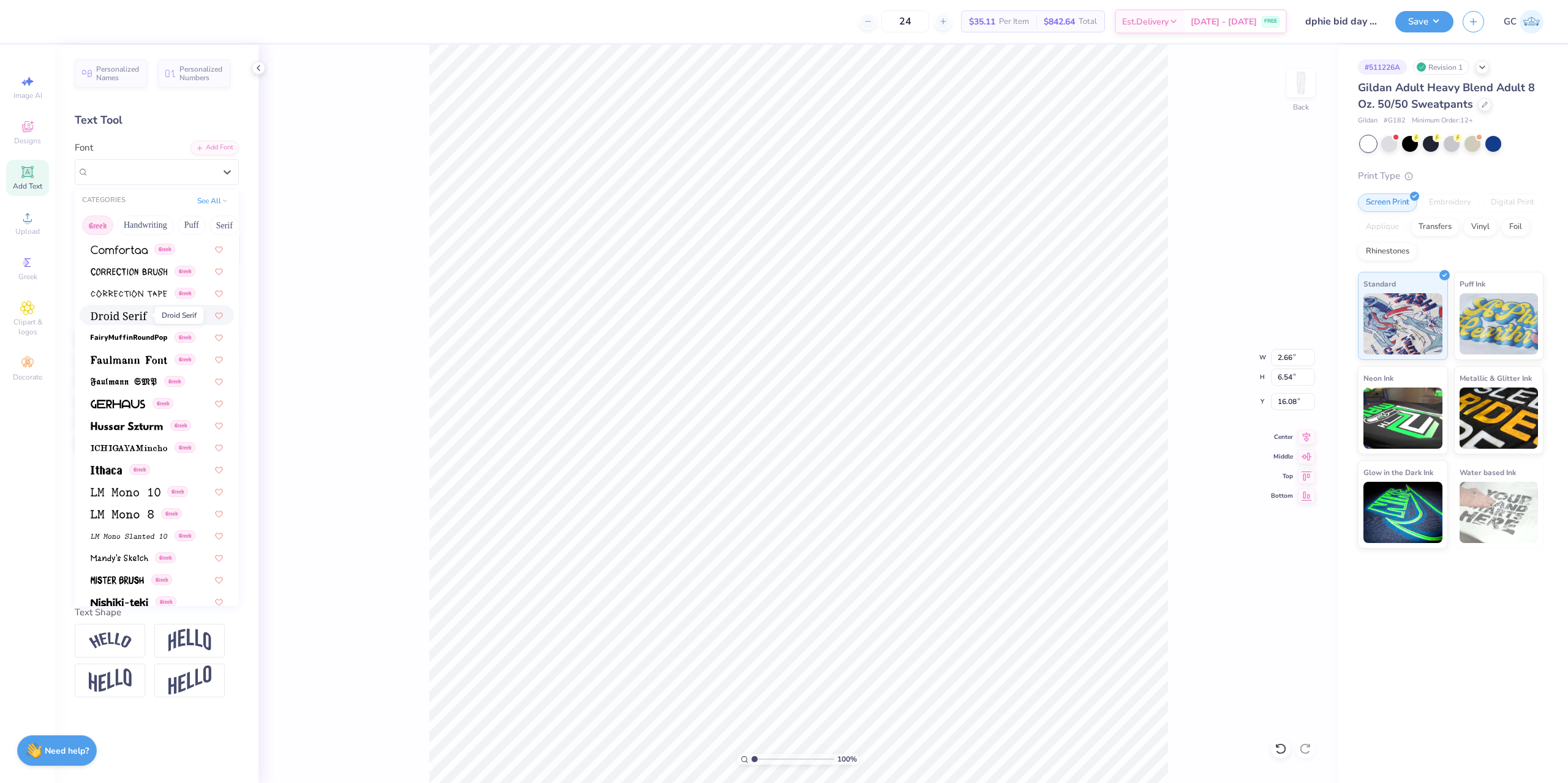
click at [120, 315] on img at bounding box center [119, 316] width 57 height 8
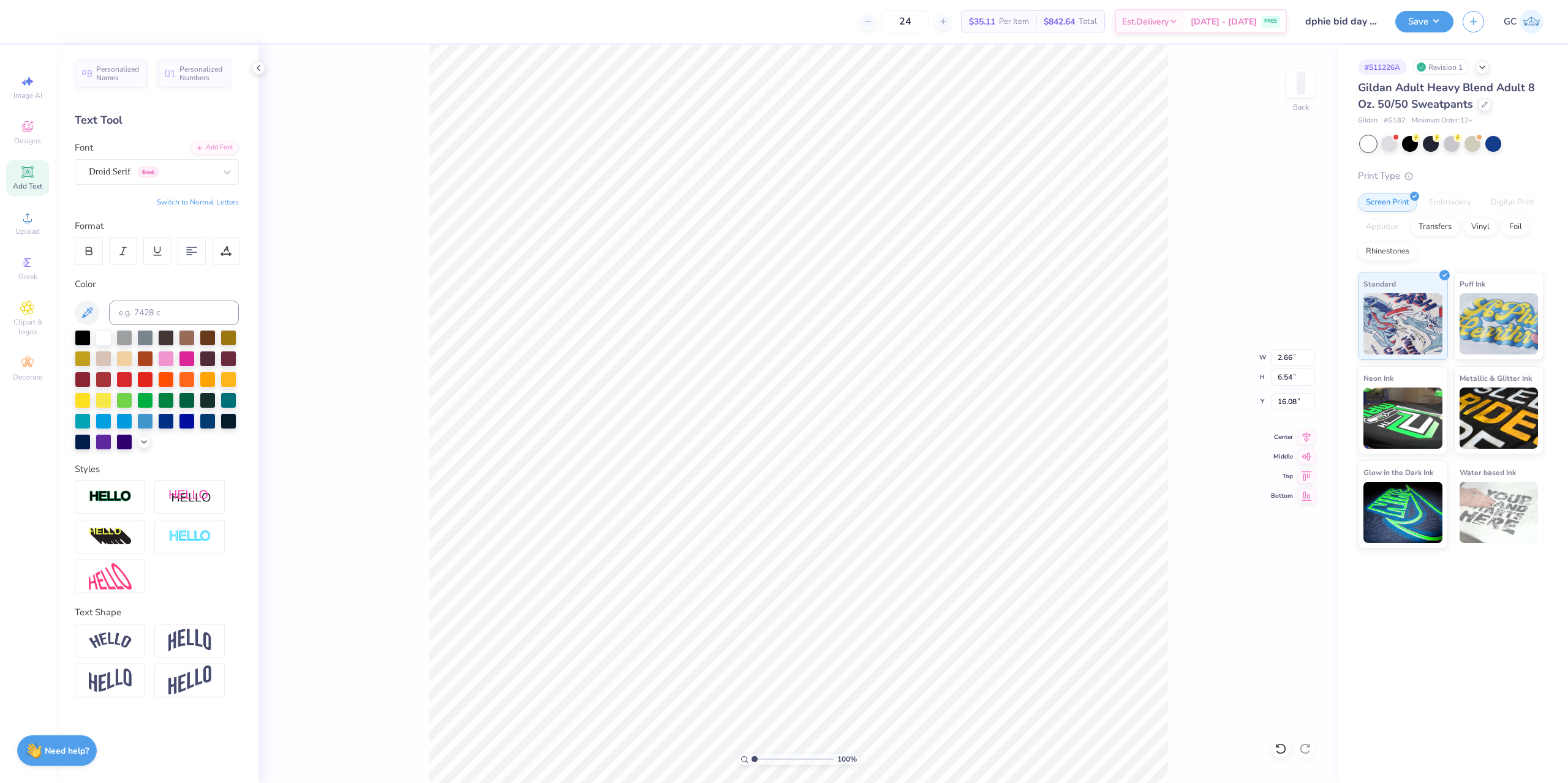
type input "2.43"
type input "6.38"
type input "16.16"
click at [956, 481] on li "Download vector" at bounding box center [942, 487] width 96 height 24
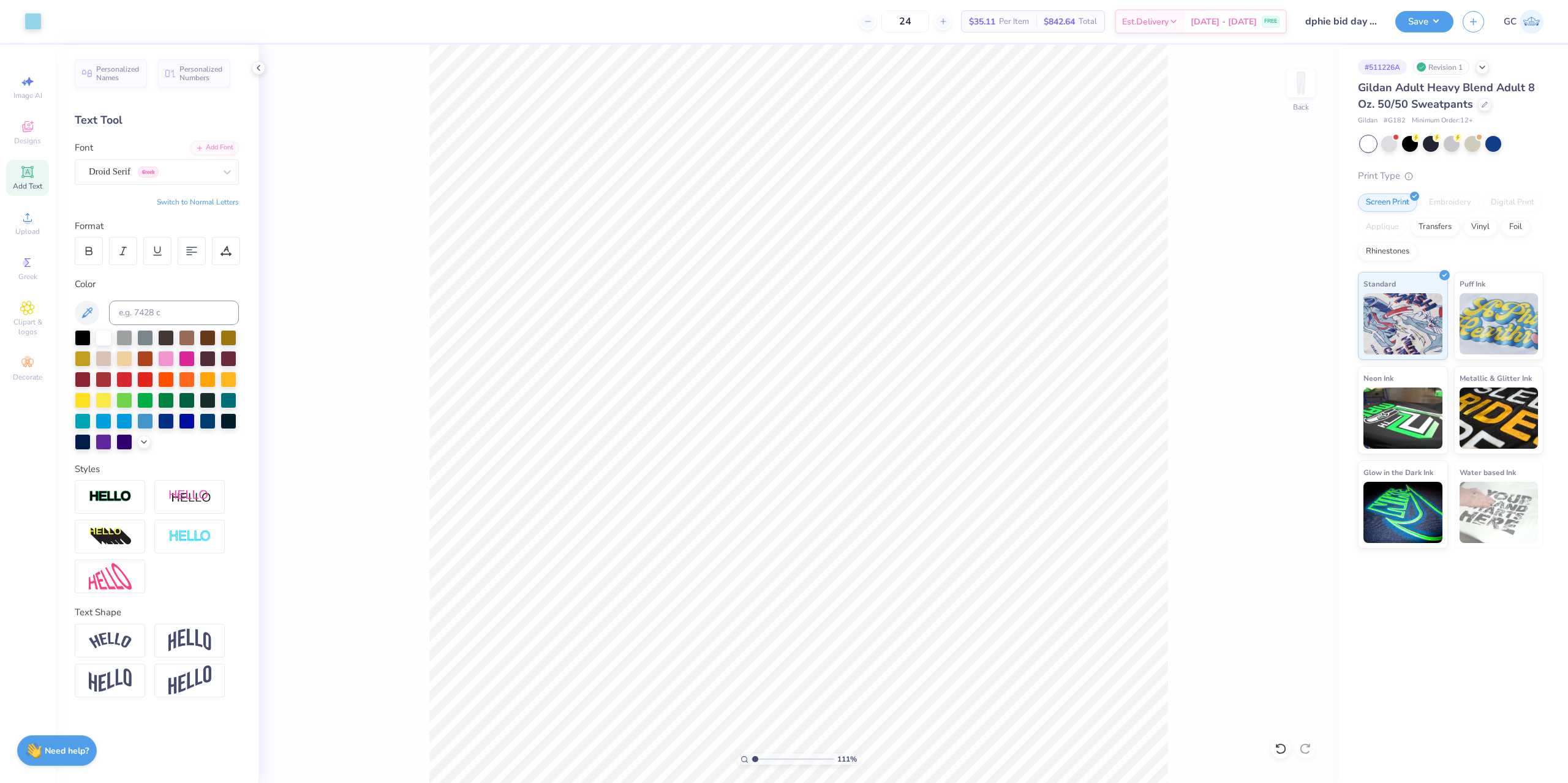
type input "1.10522621487156"
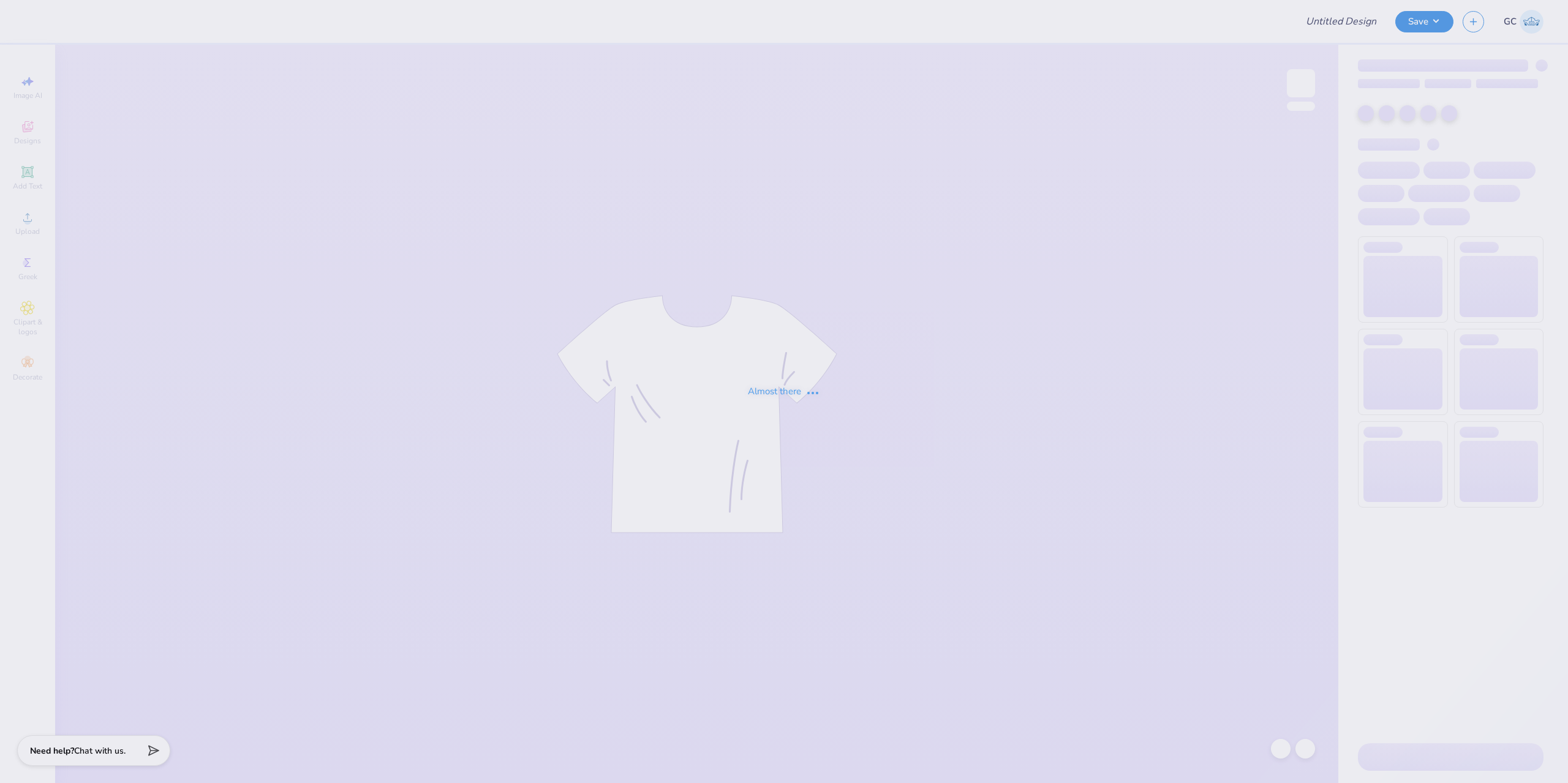
type input "Friday Harbor Wolverine Fall Swag"
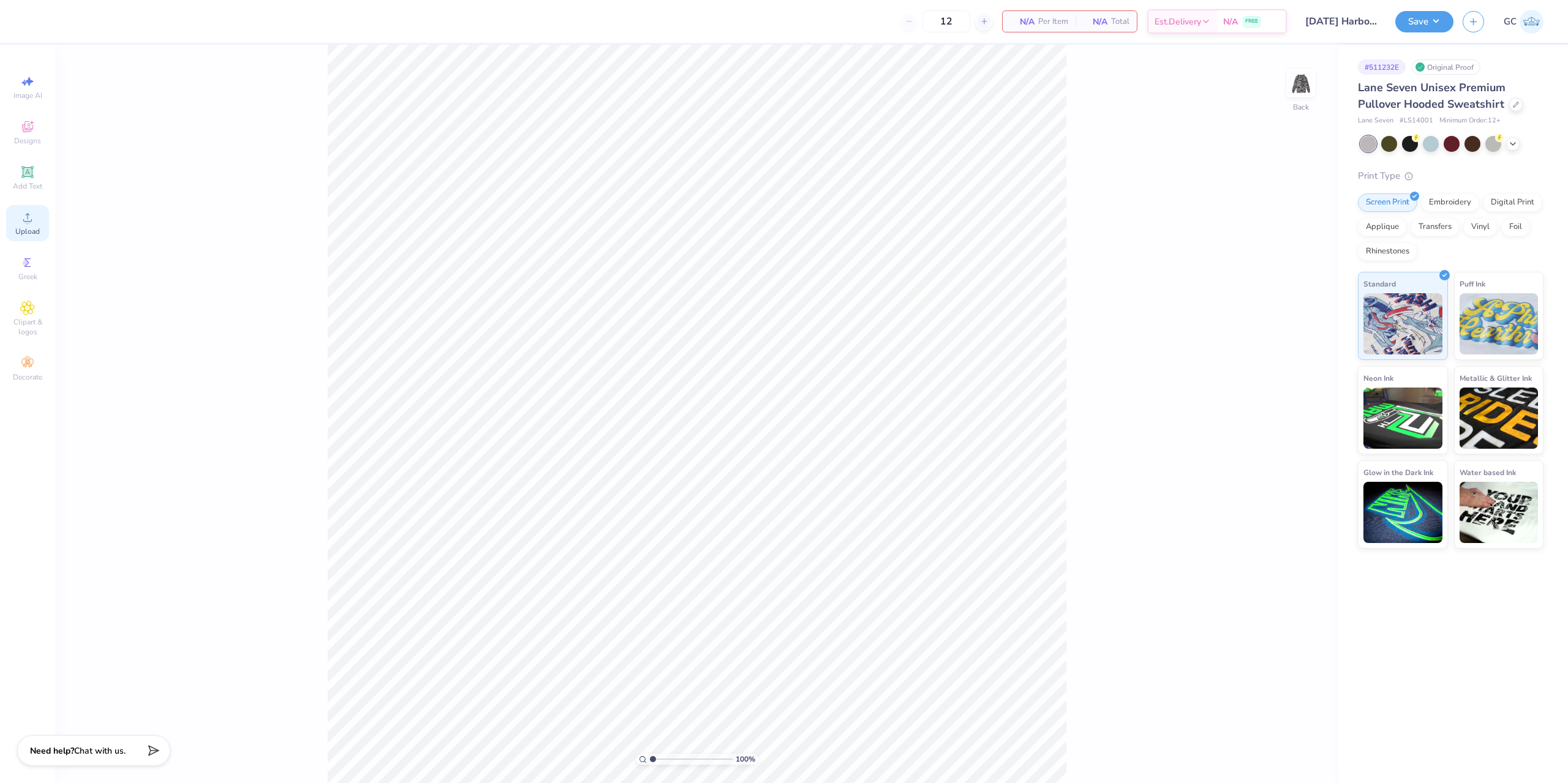
click at [18, 219] on div "Upload" at bounding box center [27, 223] width 43 height 36
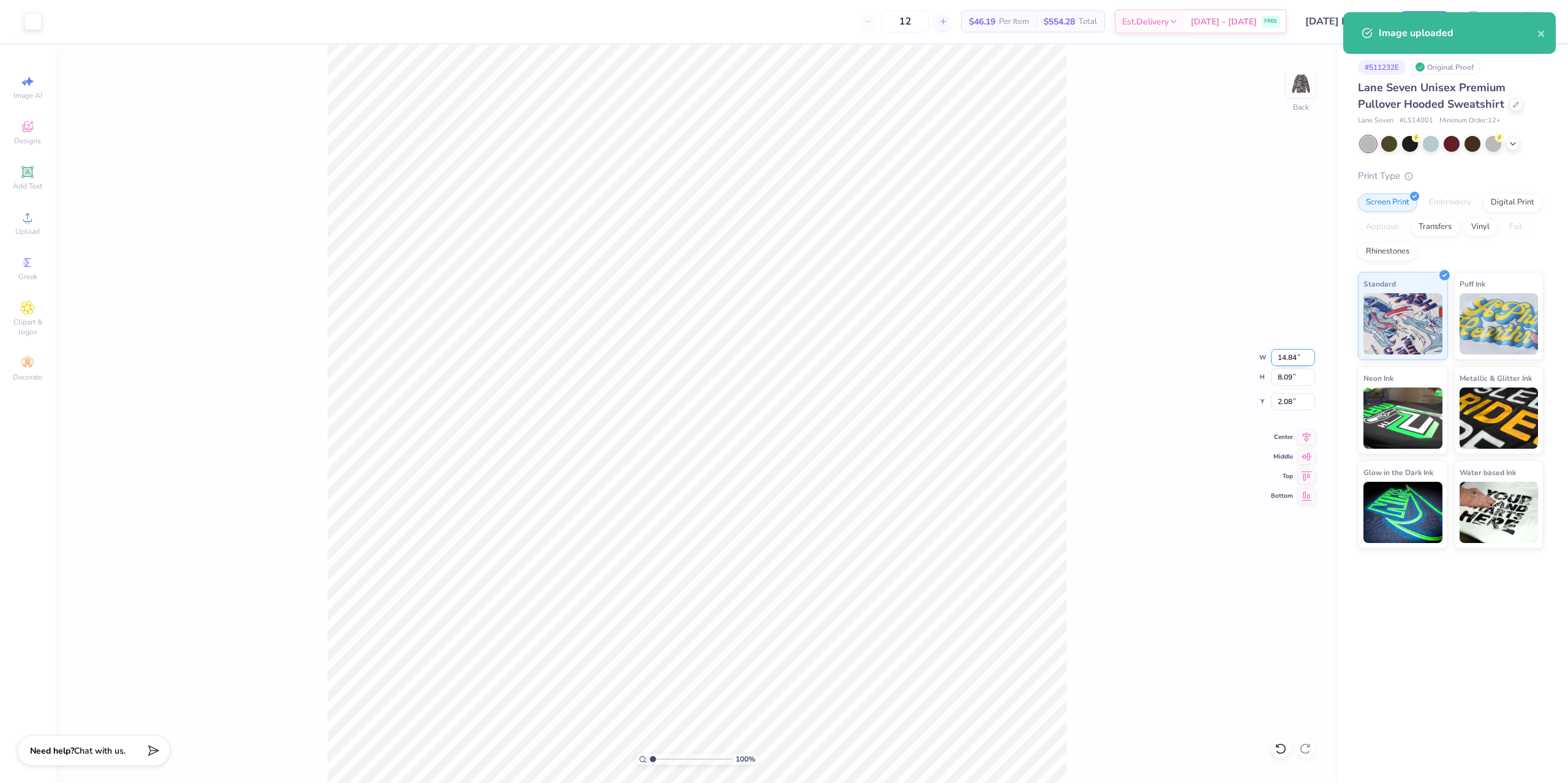
drag, startPoint x: 1280, startPoint y: 359, endPoint x: 1299, endPoint y: 357, distance: 19.1
click at [1299, 357] on input "14.84" at bounding box center [1292, 358] width 44 height 17
type input "12.00"
type input "6.54"
drag, startPoint x: 1294, startPoint y: 401, endPoint x: 1277, endPoint y: 405, distance: 17.5
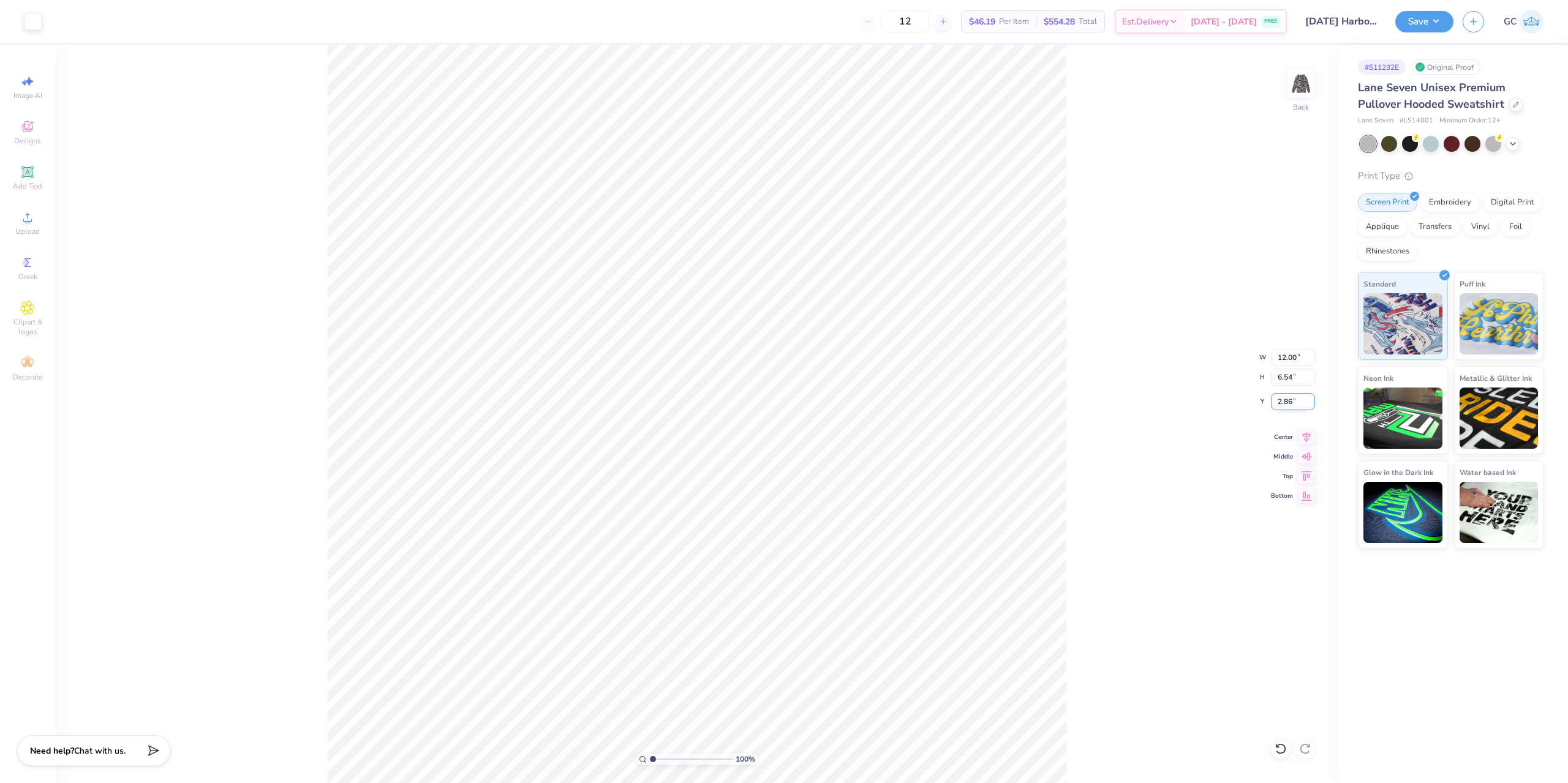
click at [1277, 405] on input "2.86" at bounding box center [1292, 401] width 44 height 17
type input "3.00"
click at [1307, 439] on icon at bounding box center [1306, 435] width 17 height 15
click at [1422, 18] on button "Save" at bounding box center [1424, 20] width 58 height 22
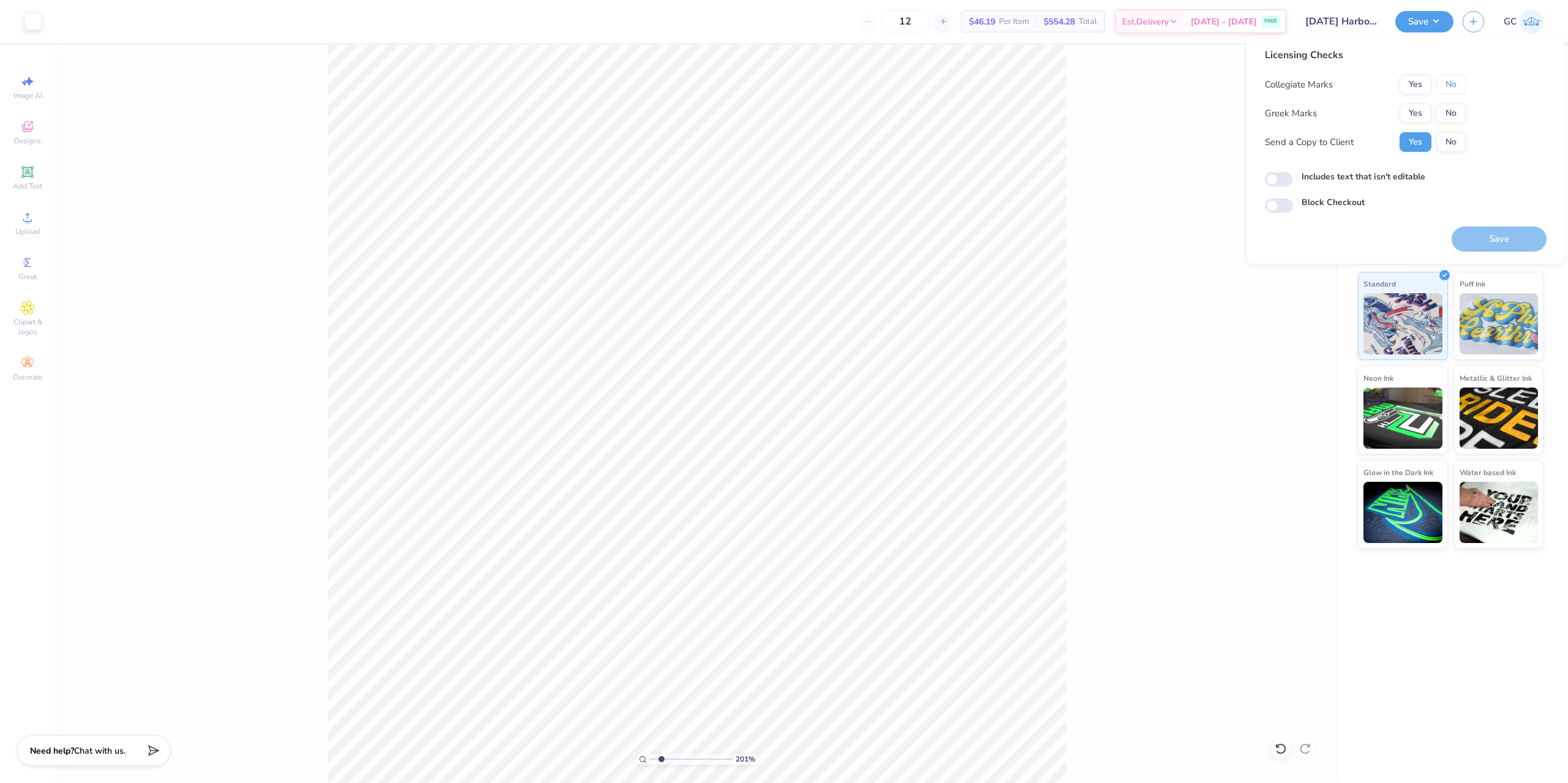
drag, startPoint x: 1456, startPoint y: 88, endPoint x: 1455, endPoint y: 101, distance: 13.0
click at [1456, 88] on button "No" at bounding box center [1451, 84] width 29 height 20
click at [1454, 104] on div "Collegiate Marks Yes No Greek Marks Yes No Send a Copy to Client Yes No" at bounding box center [1365, 113] width 201 height 77
click at [1496, 237] on div "Save" at bounding box center [1499, 239] width 95 height 25
click at [1448, 115] on button "No" at bounding box center [1451, 114] width 29 height 20
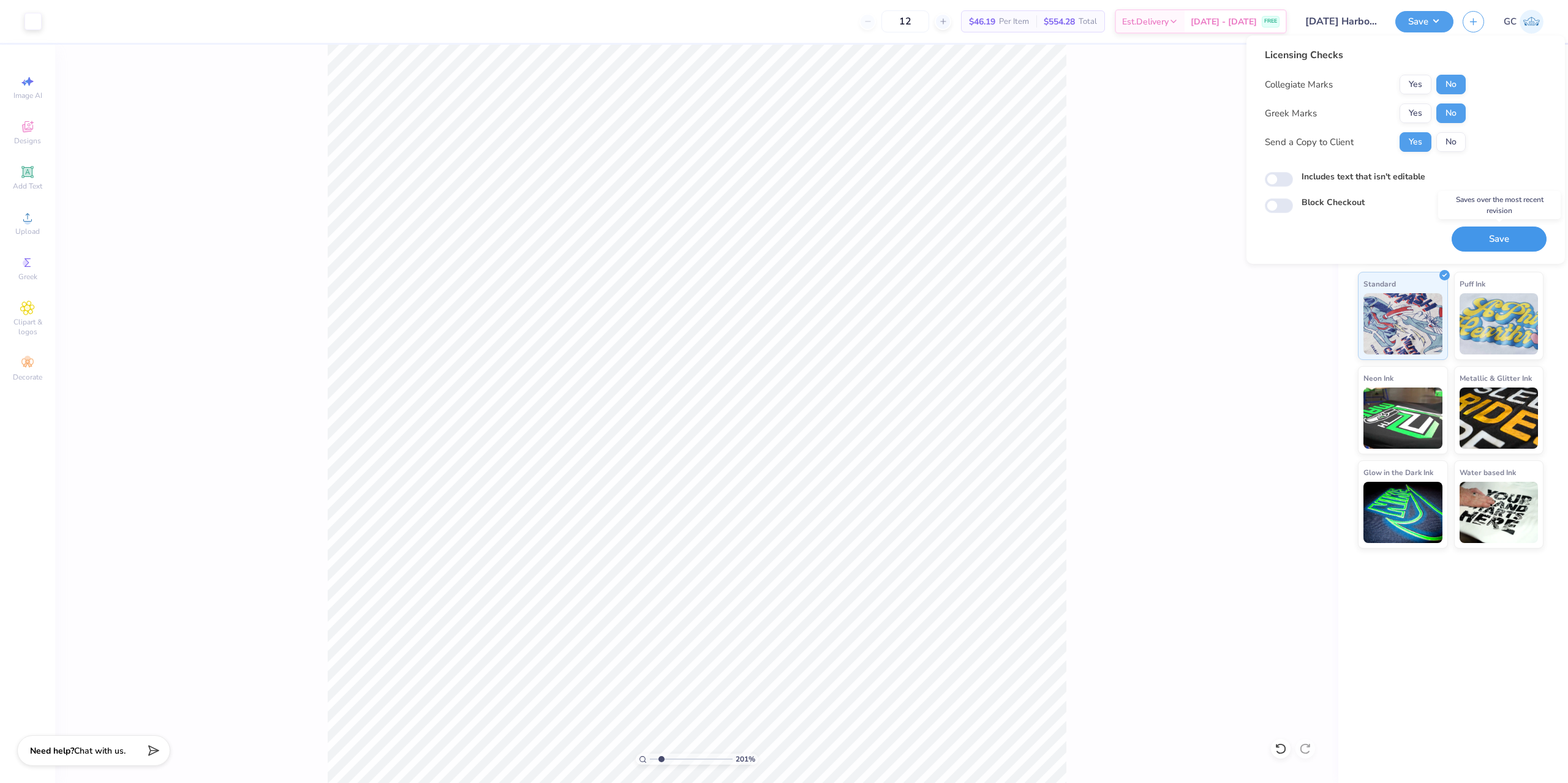
click at [1511, 239] on button "Save" at bounding box center [1499, 239] width 95 height 25
type input "2.01445811466782"
